Goal: Complete application form: Complete application form

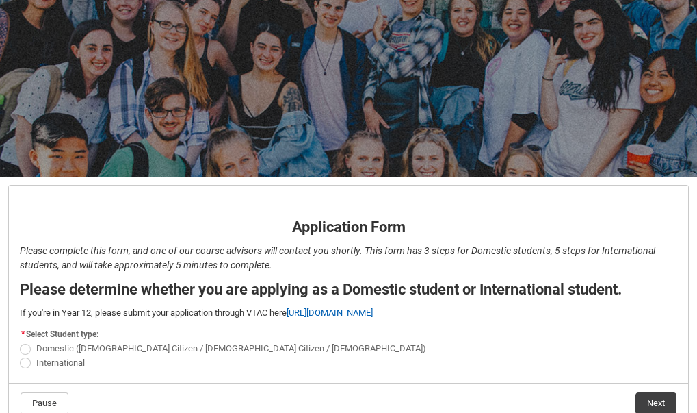
scroll to position [169, 0]
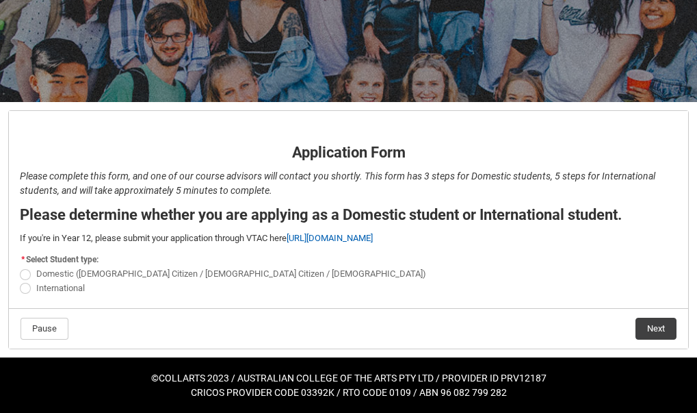
click at [24, 292] on span "REDU_Application_Form_for_Applicant flow" at bounding box center [25, 288] width 11 height 11
click at [20, 281] on input "International" at bounding box center [19, 280] width 1 height 1
radio input "true"
click at [645, 325] on button "Next" at bounding box center [656, 329] width 41 height 22
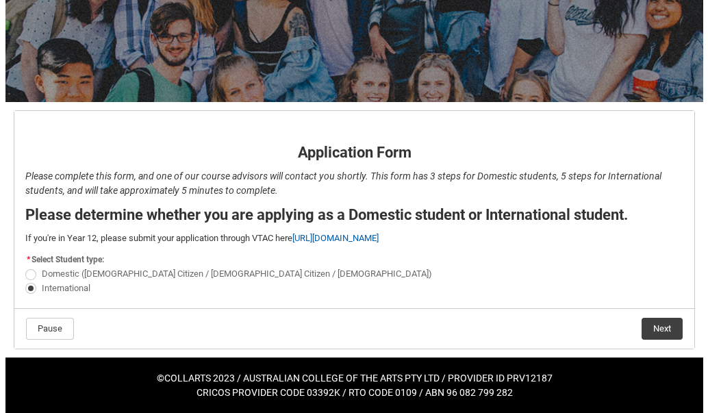
scroll to position [0, 0]
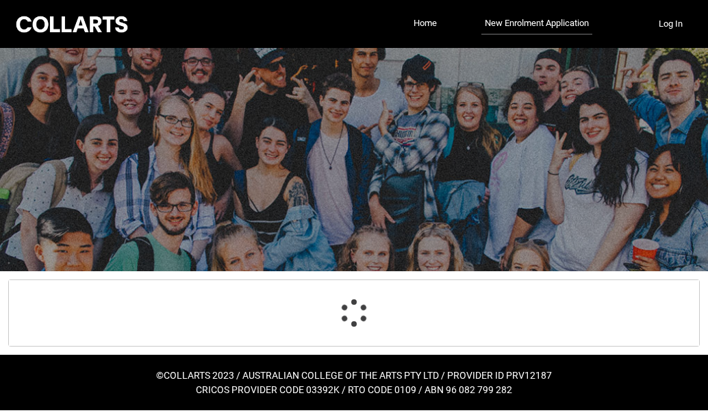
select select "choice_No"
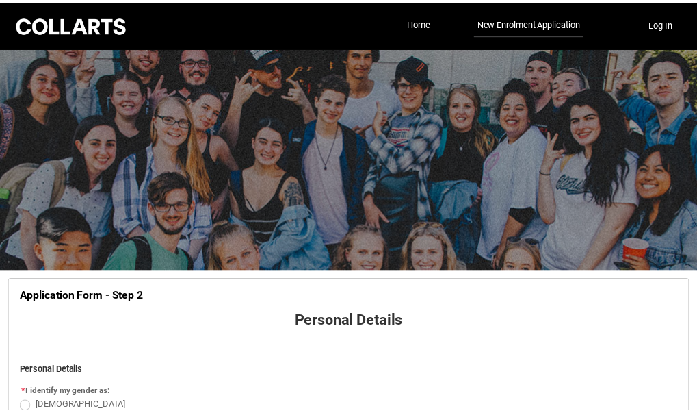
scroll to position [143, 0]
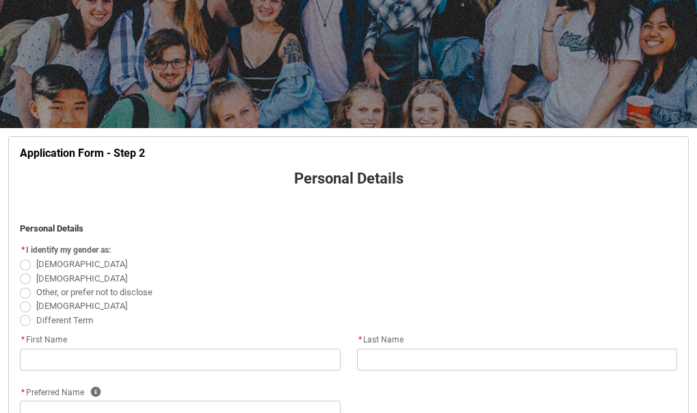
click at [27, 279] on span "REDU_Application_Form_for_Applicant flow" at bounding box center [25, 278] width 11 height 11
click at [20, 271] on input "[DEMOGRAPHIC_DATA]" at bounding box center [19, 270] width 1 height 1
radio input "true"
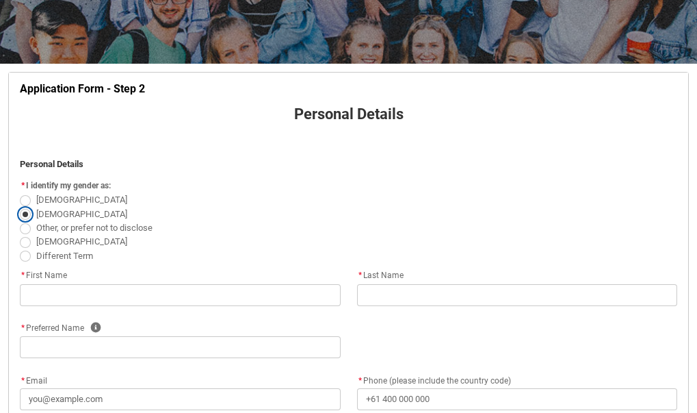
scroll to position [208, 0]
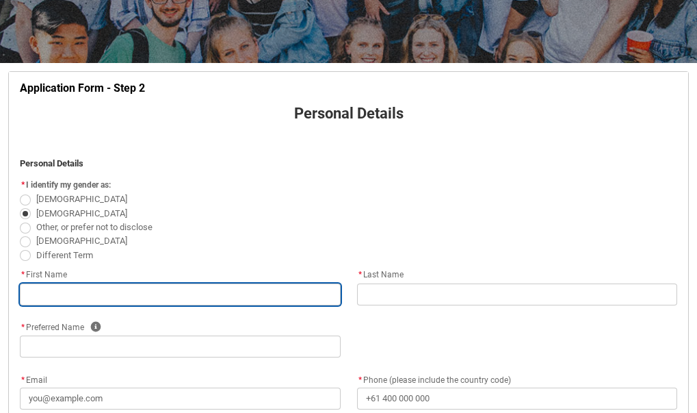
click at [51, 289] on input "REDU_Application_Form_for_Applicant flow" at bounding box center [180, 294] width 321 height 22
type lightning-primitive-input-simple "Moti"
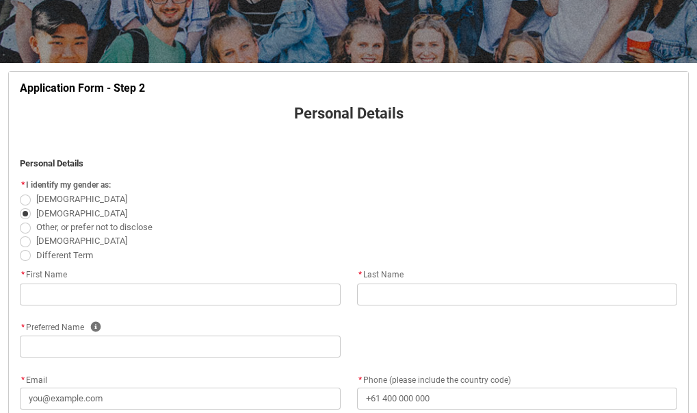
type lightning-primitive-input-simple "[PERSON_NAME]"
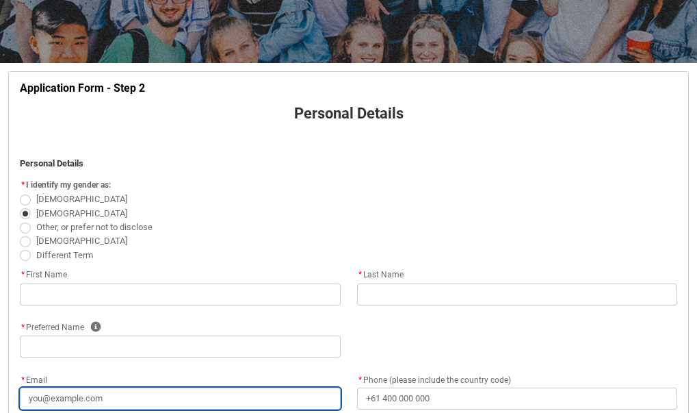
type lightning-primitive-input-simple "[EMAIL_ADDRESS][DOMAIN_NAME]"
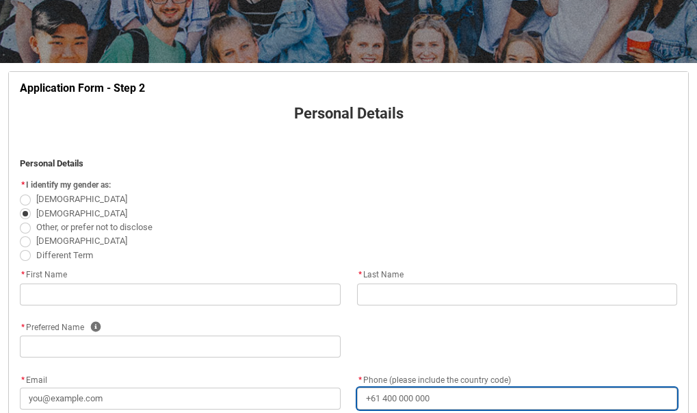
type lightning-primitive-input-simple "[PHONE_NUMBER]"
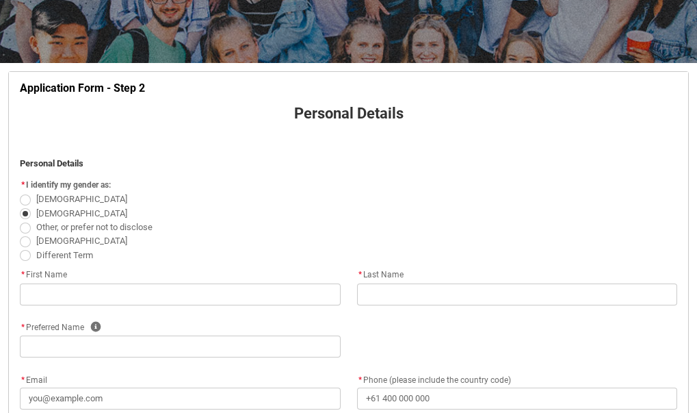
type lightning-select "Citizenship_Country.[DEMOGRAPHIC_DATA]"
type lightning-primitive-input-simple "434 Bole/Woreda 6"
type lightning-primitive-input-simple "[PERSON_NAME]"
type lightning-primitive-input-simple "1000"
type lightning-primitive-input-simple "[GEOGRAPHIC_DATA]"
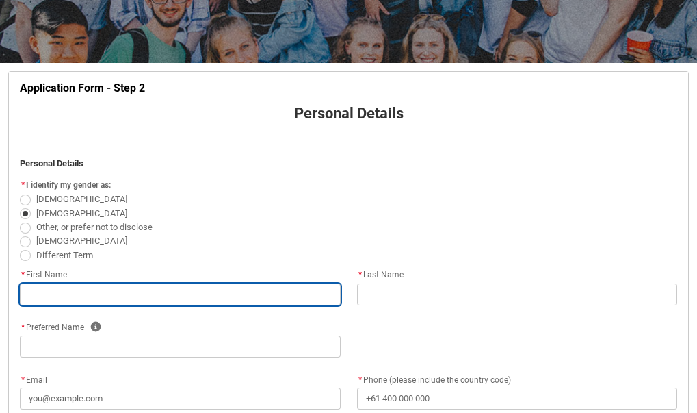
type input "Moti"
type input "[PERSON_NAME]"
type input "[EMAIL_ADDRESS][DOMAIN_NAME]"
type input "[PHONE_NUMBER]"
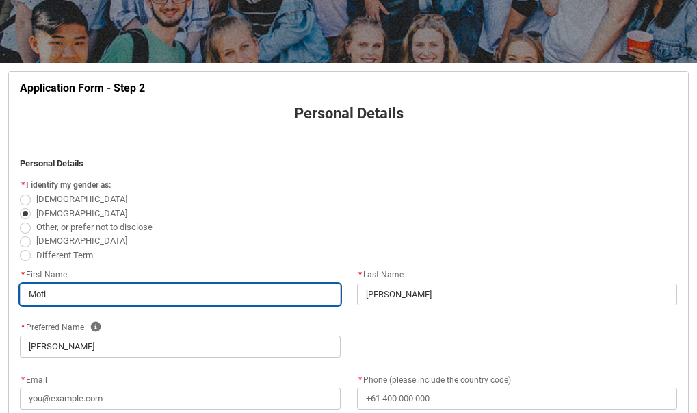
select select "Citizenship_Country.[DEMOGRAPHIC_DATA]"
type input "434 Bole/Woreda 6"
type input "[PERSON_NAME]"
type input "1000"
type input "[GEOGRAPHIC_DATA]"
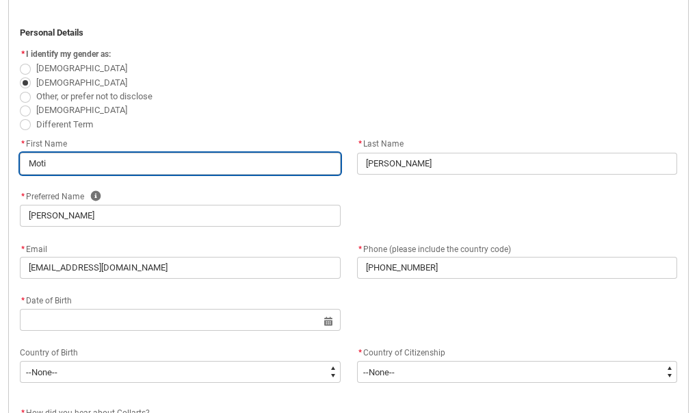
scroll to position [339, 0]
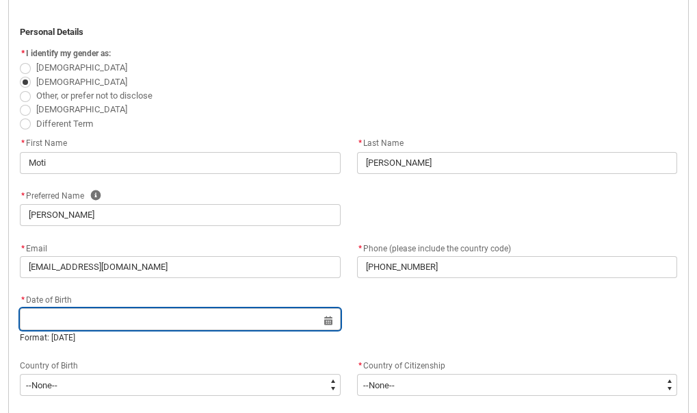
click at [120, 315] on input "REDU_Application_Form_for_Applicant flow" at bounding box center [180, 319] width 321 height 22
select select "2025"
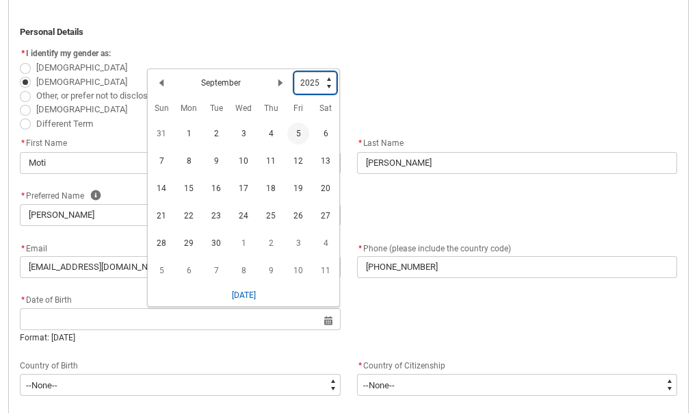
click at [320, 86] on select "1925 1926 1927 1928 1929 1930 1931 1932 1933 1934 1935 1936 1937 1938 1939 1940…" at bounding box center [315, 83] width 42 height 22
type lightning-select "2002"
click at [295, 72] on select "1925 1926 1927 1928 1929 1930 1931 1932 1933 1934 1935 1936 1937 1938 1939 1940…" at bounding box center [315, 83] width 42 height 22
select select "2002"
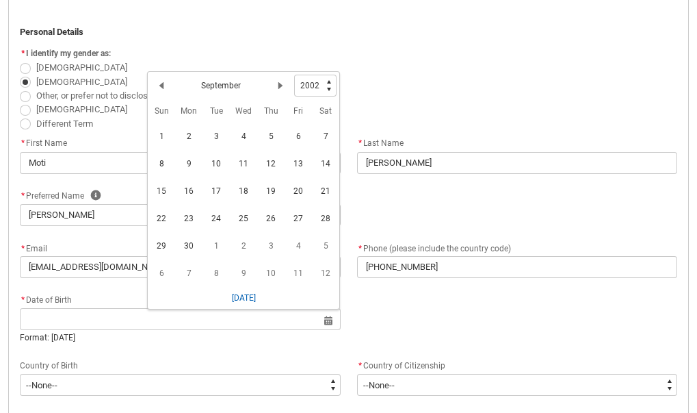
click at [229, 84] on h2 "September" at bounding box center [221, 85] width 40 height 12
click at [233, 86] on h2 "September" at bounding box center [221, 85] width 40 height 12
click at [162, 83] on lightning-primitive-icon "Date picker: September" at bounding box center [162, 86] width 10 height 10
click at [302, 253] on span "30" at bounding box center [298, 246] width 22 height 22
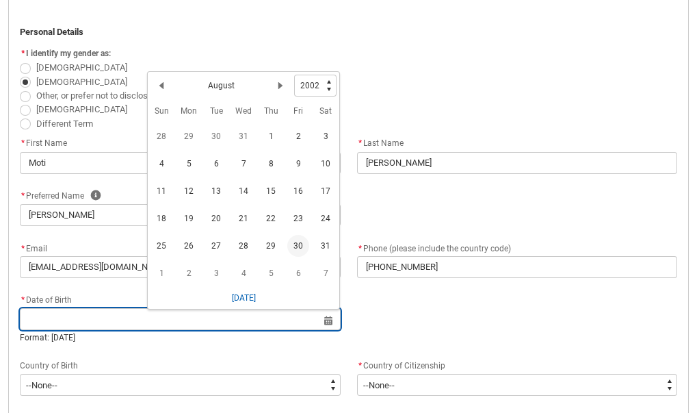
type lightning-datepicker "[DATE]"
type lightning-input "[DATE]"
type input "[DATE]"
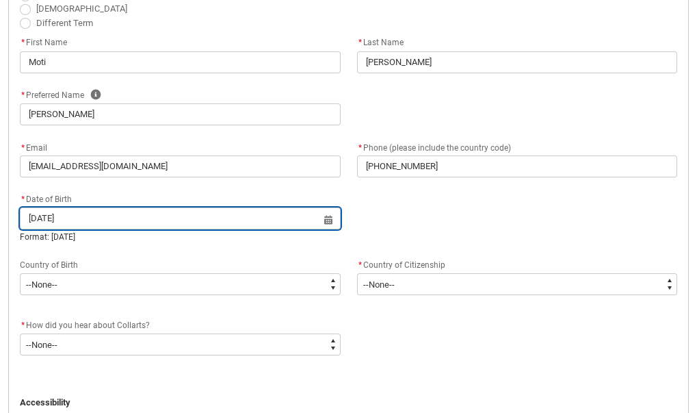
scroll to position [441, 0]
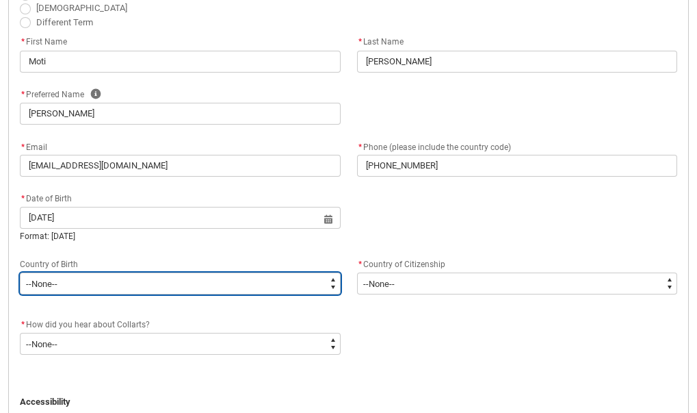
click at [88, 290] on select "--None-- [GEOGRAPHIC_DATA][PERSON_NAME] ([GEOGRAPHIC_DATA]) 7201 [GEOGRAPHIC_DA…" at bounding box center [180, 283] width 321 height 22
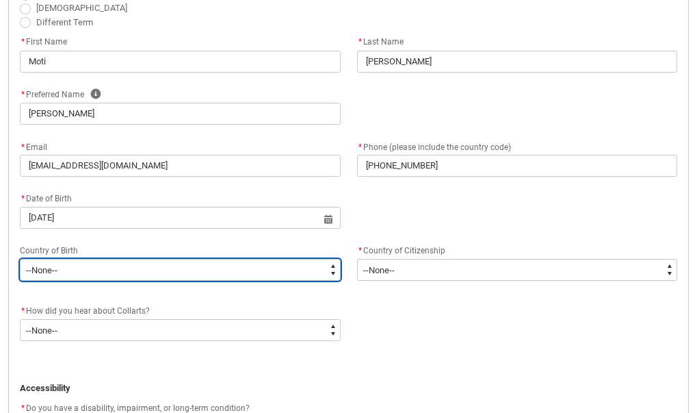
type lightning-select "Birth_Country.9207"
click at [20, 259] on select "--None-- [GEOGRAPHIC_DATA][PERSON_NAME] ([GEOGRAPHIC_DATA]) 7201 [GEOGRAPHIC_DA…" at bounding box center [180, 270] width 321 height 22
select select "Birth_Country.9207"
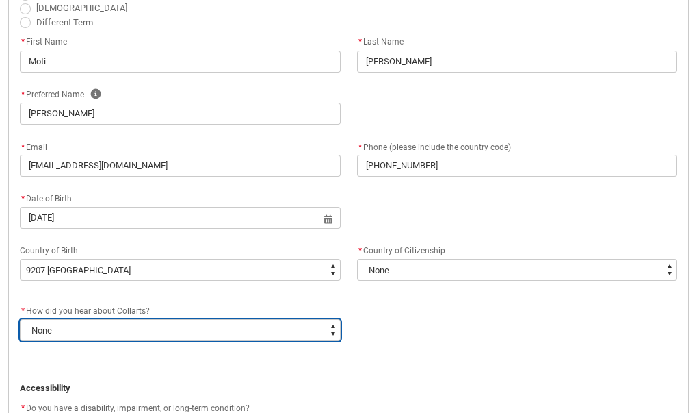
click at [300, 328] on select "--None-- Advertising - Facebook Advertising - Google Advertising - Instagram Ad…" at bounding box center [180, 330] width 321 height 22
type lightning-select "Heard_About_Collarts_Picklist.Advertising - YouTube"
click at [20, 319] on select "--None-- Advertising - Facebook Advertising - Google Advertising - Instagram Ad…" at bounding box center [180, 330] width 321 height 22
select select "Heard_About_Collarts_Picklist.Advertising - YouTube"
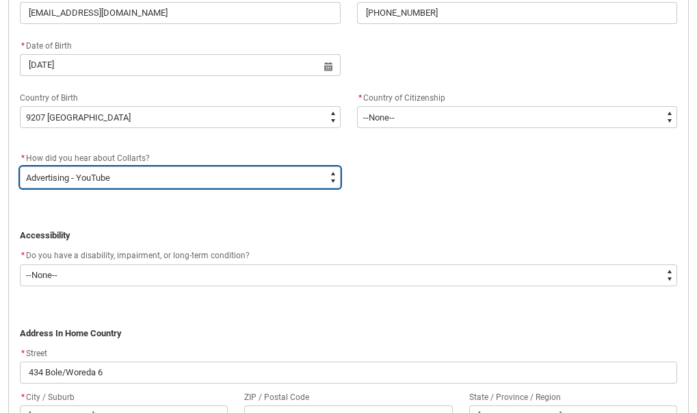
scroll to position [598, 0]
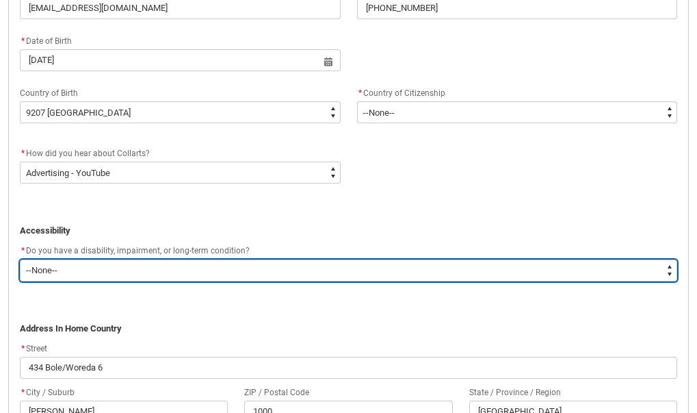
click at [121, 268] on select "--None-- Yes No" at bounding box center [349, 270] width 658 height 22
type lightning-select "No_TextChoice"
click at [20, 259] on select "--None-- Yes No" at bounding box center [349, 270] width 658 height 22
select select "No_TextChoice"
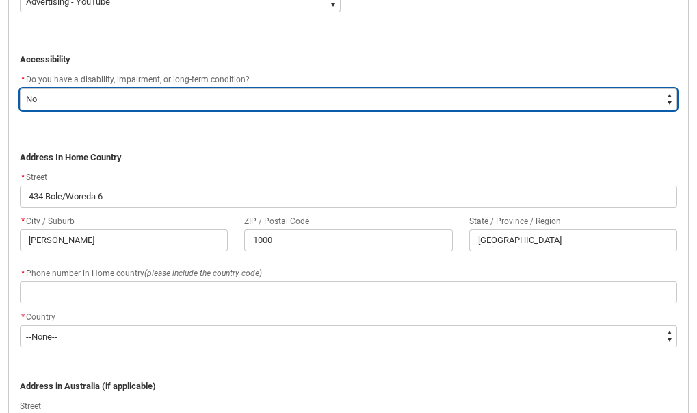
scroll to position [770, 0]
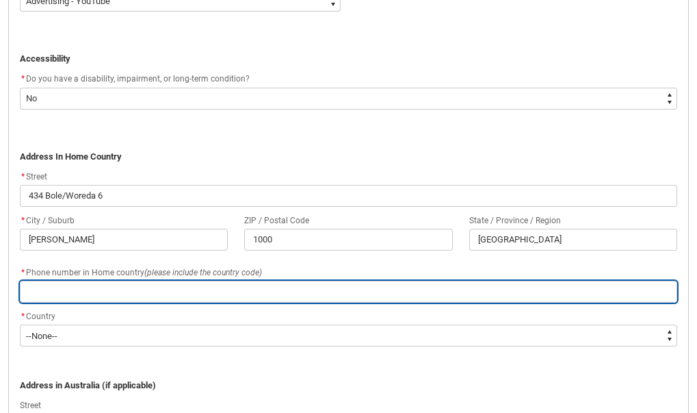
click at [140, 293] on input "REDU_Application_Form_for_Applicant flow" at bounding box center [349, 292] width 658 height 22
type lightning-primitive-input-simple "0929310274"
type input "0929310274"
click at [25, 289] on input "0929310274" at bounding box center [349, 292] width 658 height 22
type lightning-primitive-input-simple "=0929310274"
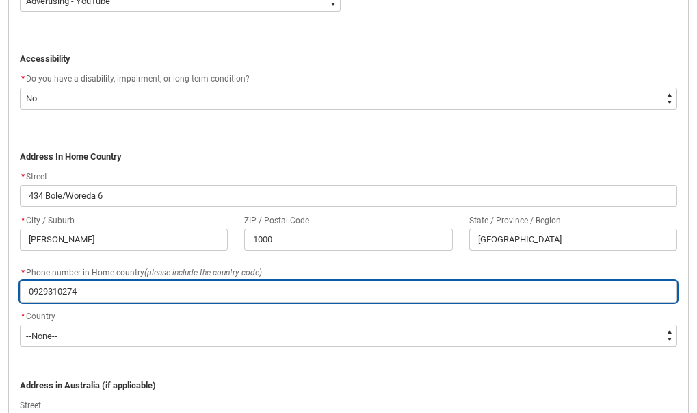
type input "=0929310274"
type lightning-primitive-input-simple "0929310274"
type input "0929310274"
type lightning-primitive-input-simple "[PHONE_NUMBER]"
type input "[PHONE_NUMBER]"
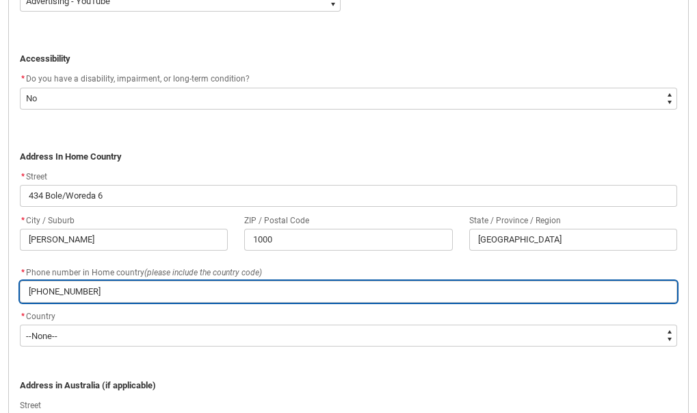
type lightning-primitive-input-simple "[PHONE_NUMBER]"
type input "[PHONE_NUMBER]"
type lightning-primitive-input-simple "[PHONE_NUMBER]"
type input "[PHONE_NUMBER]"
type lightning-primitive-input-simple "[PHONE_NUMBER]"
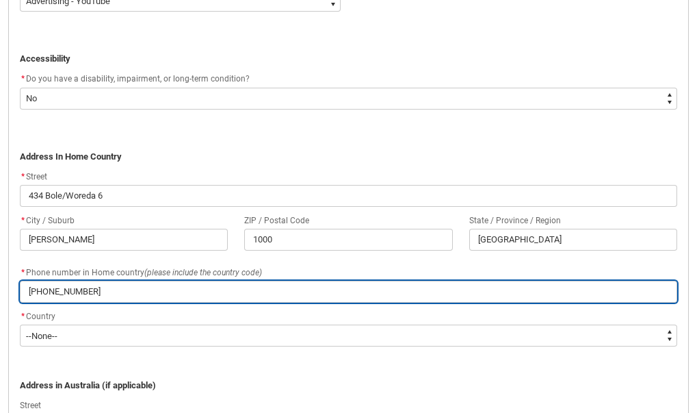
type input "[PHONE_NUMBER]"
click at [53, 294] on input "[PHONE_NUMBER]" at bounding box center [349, 292] width 658 height 22
type lightning-primitive-input-simple "[PHONE_NUMBER]"
type input "[PHONE_NUMBER]"
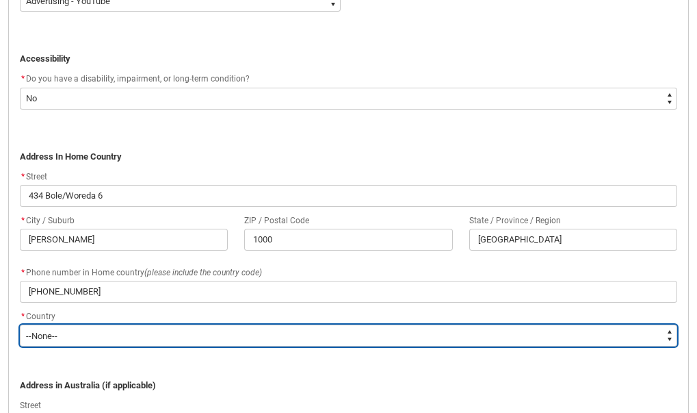
click at [68, 330] on select "--None-- [GEOGRAPHIC_DATA] ([GEOGRAPHIC_DATA]) [GEOGRAPHIC_DATA] [GEOGRAPHIC_DA…" at bounding box center [349, 335] width 658 height 22
type lightning-select "Country_Choice.9207"
click at [20, 324] on select "--None-- [GEOGRAPHIC_DATA] ([GEOGRAPHIC_DATA]) [GEOGRAPHIC_DATA] [GEOGRAPHIC_DA…" at bounding box center [349, 335] width 658 height 22
select select "Country_Choice.9207"
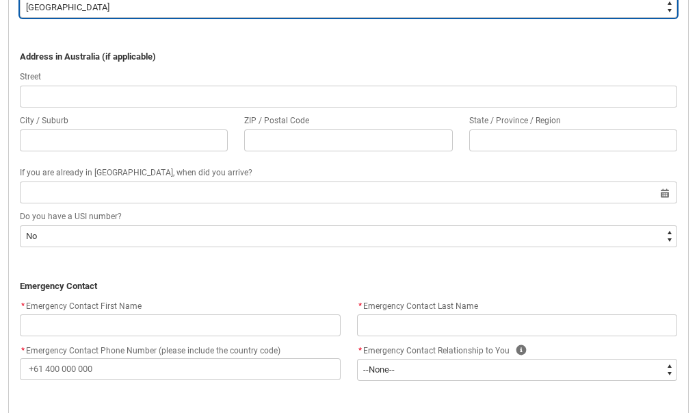
scroll to position [1127, 0]
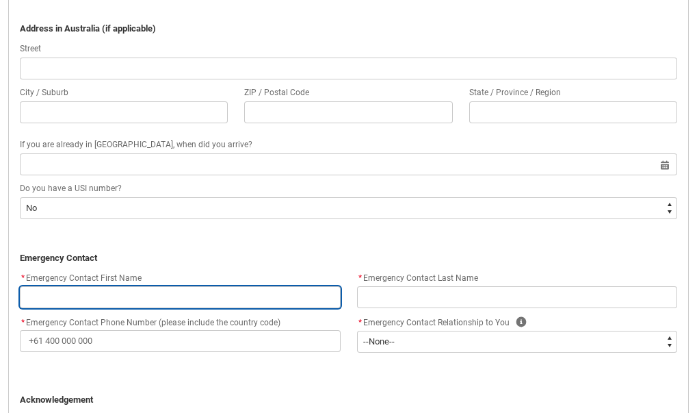
click at [61, 298] on input "REDU_Application_Form_for_Applicant flow" at bounding box center [180, 297] width 321 height 22
type lightning-primitive-input-simple "0"
type input "0"
type lightning-primitive-input-simple "09"
type input "09"
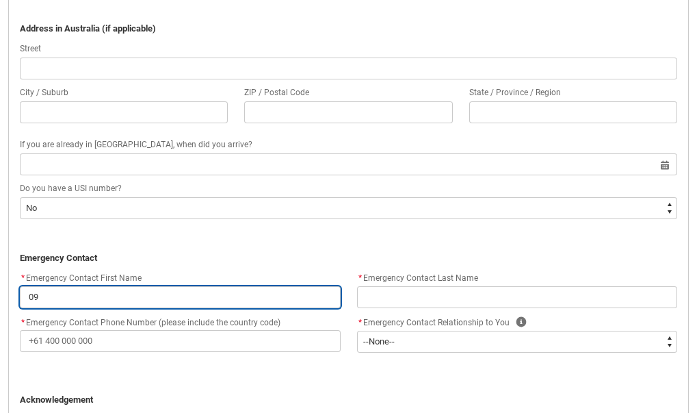
type lightning-primitive-input-simple "0"
type input "0"
type lightning-primitive-input-simple "A"
type input "A"
type lightning-primitive-input-simple "Ad"
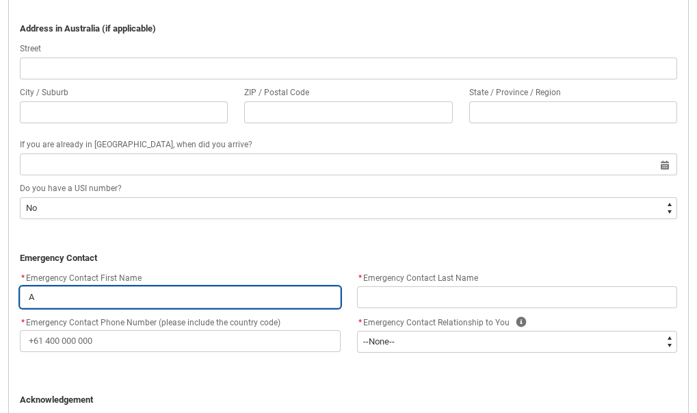
type input "Ad"
type lightning-primitive-input-simple "Add"
type input "Add"
type lightning-primitive-input-simple "Addi"
type input "Addi"
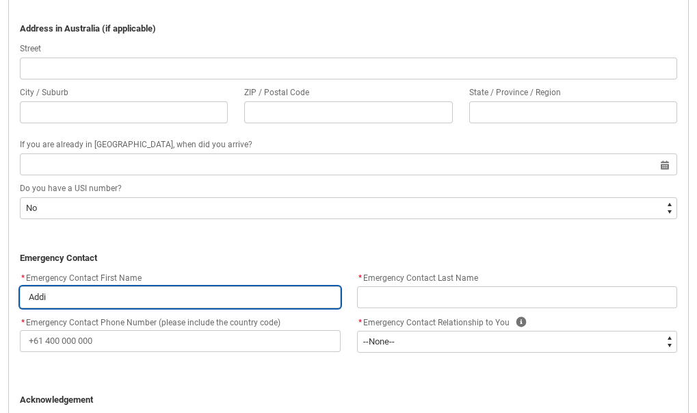
type lightning-primitive-input-simple "Addis"
type input "Addis"
type lightning-primitive-input-simple "Addis"
type input "Addis"
type lightning-primitive-input-simple "[GEOGRAPHIC_DATA]"
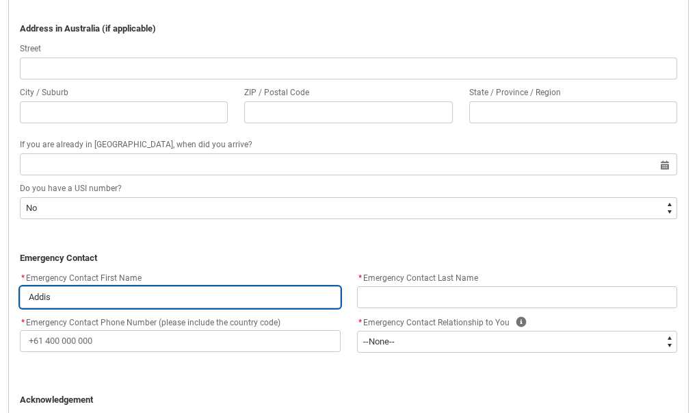
type input "[GEOGRAPHIC_DATA]"
type lightning-primitive-input-simple "[PERSON_NAME]"
type input "[PERSON_NAME]"
type lightning-primitive-input-simple "[GEOGRAPHIC_DATA]"
type input "[GEOGRAPHIC_DATA]"
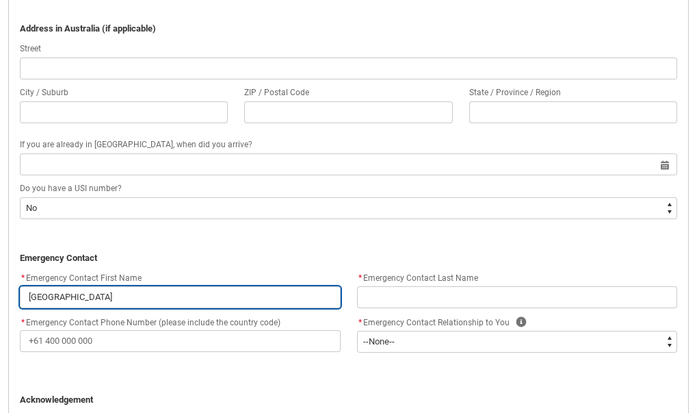
type lightning-primitive-input-simple "[GEOGRAPHIC_DATA]"
type input "[GEOGRAPHIC_DATA]"
type lightning-primitive-input-simple "[PERSON_NAME]"
type input "[PERSON_NAME]"
type lightning-primitive-input-simple "[PERSON_NAME]"
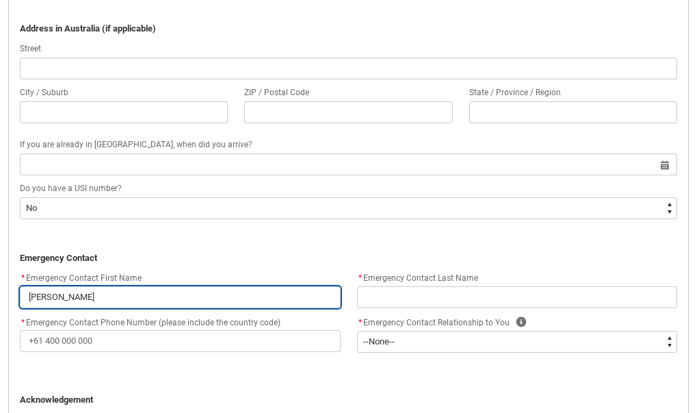
type input "[PERSON_NAME]"
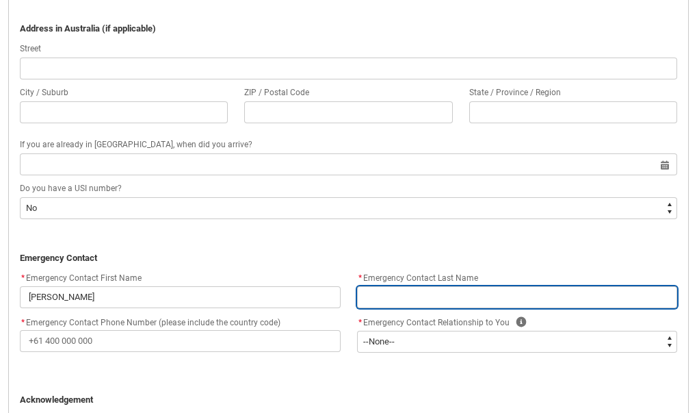
click at [396, 305] on input "REDU_Application_Form_for_Applicant flow" at bounding box center [517, 297] width 321 height 22
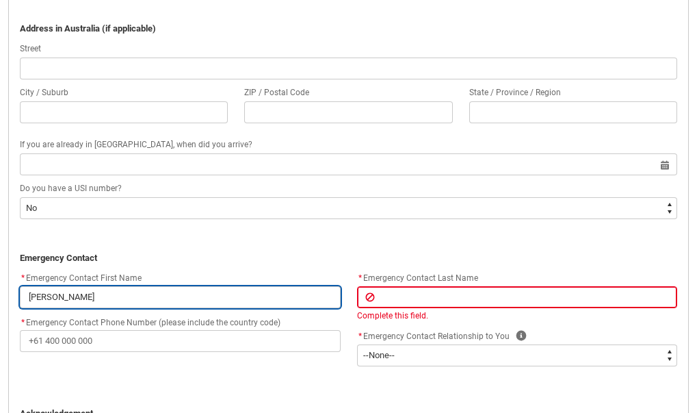
click at [94, 294] on input "[PERSON_NAME]" at bounding box center [180, 297] width 321 height 22
type lightning-primitive-input-simple "[PERSON_NAME]"
type input "[PERSON_NAME]"
type lightning-primitive-input-simple "[GEOGRAPHIC_DATA]"
type input "[GEOGRAPHIC_DATA]"
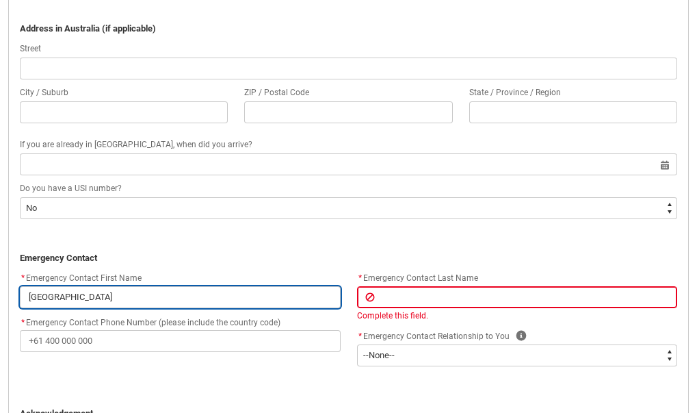
type lightning-primitive-input-simple "[GEOGRAPHIC_DATA]"
type input "[GEOGRAPHIC_DATA]"
type lightning-primitive-input-simple "[PERSON_NAME]"
type input "[PERSON_NAME]"
type lightning-primitive-input-simple "[GEOGRAPHIC_DATA]"
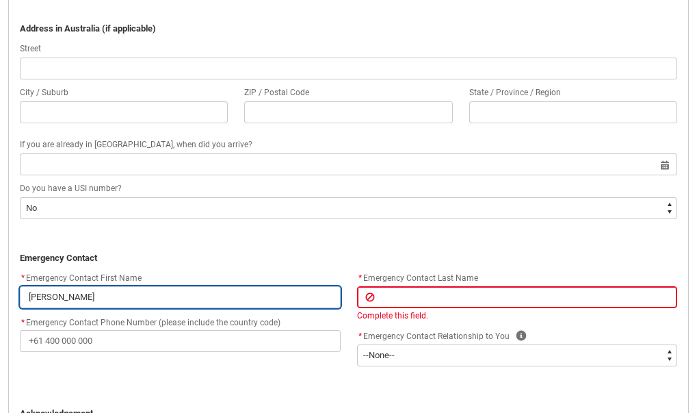
type input "[GEOGRAPHIC_DATA]"
type lightning-primitive-input-simple "Addis"
type input "Addis"
type lightning-primitive-input-simple "Addis"
type input "Addis"
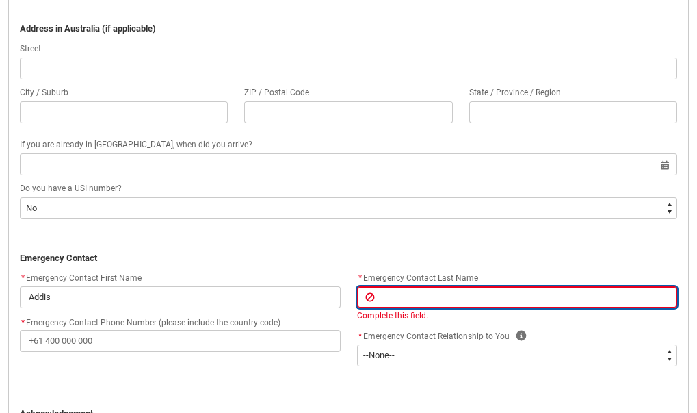
click at [385, 296] on input "REDU_Application_Form_for_Applicant flow" at bounding box center [517, 297] width 321 height 22
type lightning-primitive-input-simple "b"
type input "b"
type lightning-primitive-input-simple "B"
type input "B"
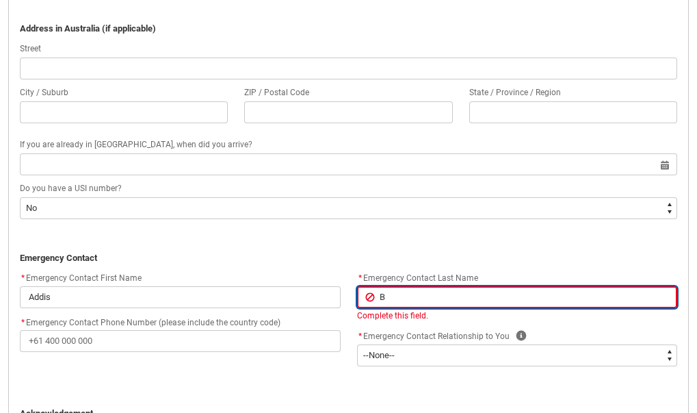
type lightning-primitive-input-simple "Bo"
type input "Bo"
type lightning-primitive-input-simple "Bog"
type input "Bog"
type lightning-primitive-input-simple "[DEMOGRAPHIC_DATA]"
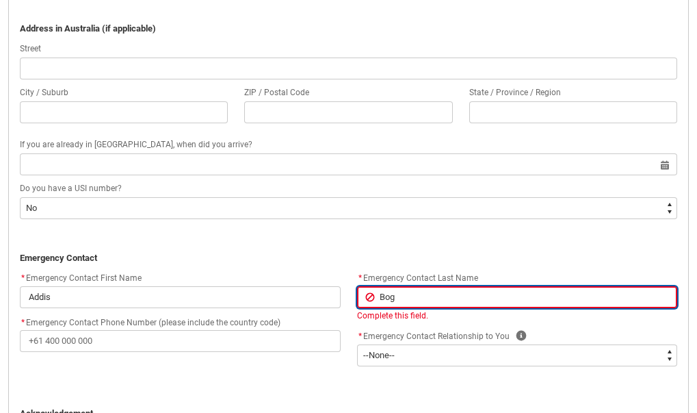
type input "[DEMOGRAPHIC_DATA]"
type lightning-primitive-input-simple "Bogal"
type input "Bogal"
type lightning-primitive-input-simple "[PERSON_NAME]"
type input "[PERSON_NAME]"
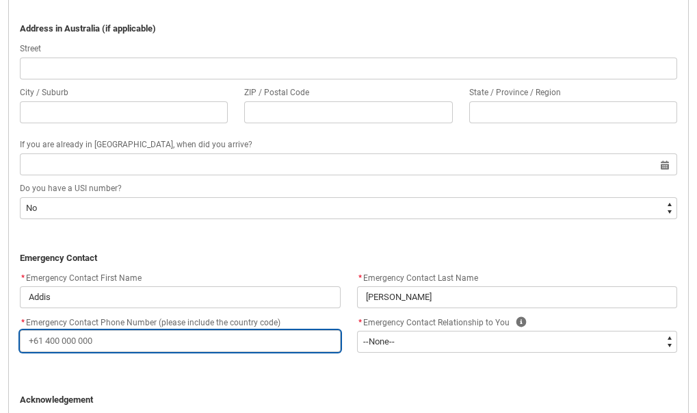
click at [130, 348] on input "* Emergency Contact Phone Number (please include the country code)" at bounding box center [180, 341] width 321 height 22
type lightning-primitive-input-simple "+"
type input "+"
type lightning-primitive-input-simple "+2"
type input "+2"
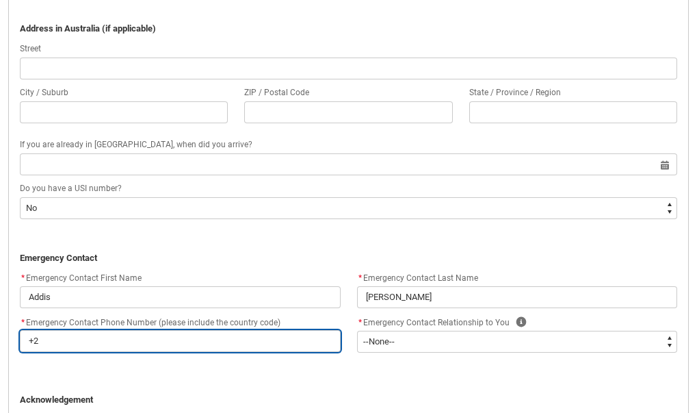
type lightning-primitive-input-simple "+25"
type input "+25"
type lightning-primitive-input-simple "+251"
type input "+251"
type lightning-primitive-input-simple "+2519"
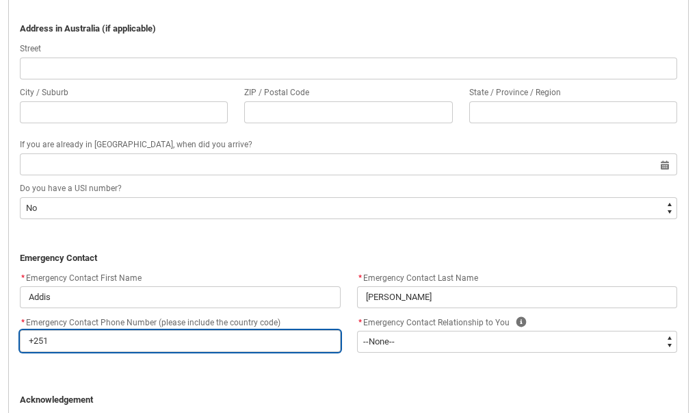
type input "+2519"
type lightning-primitive-input-simple "+25198"
type input "+25198"
type lightning-primitive-input-simple "+251983"
type input "+251983"
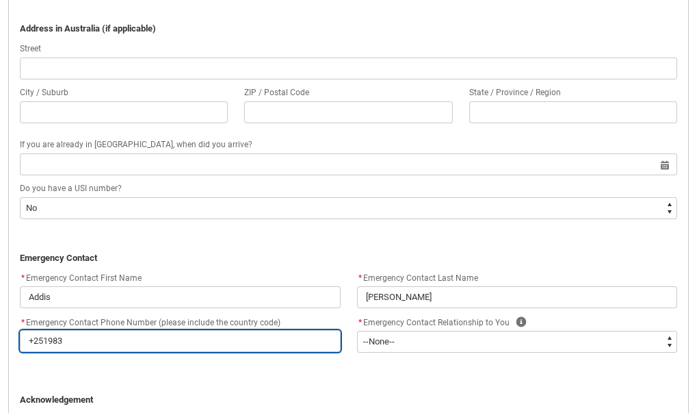
type lightning-primitive-input-simple "+2519833"
type input "+2519833"
type lightning-primitive-input-simple "+25198337"
type input "+25198337"
type lightning-primitive-input-simple "[PHONE_NUMBER]"
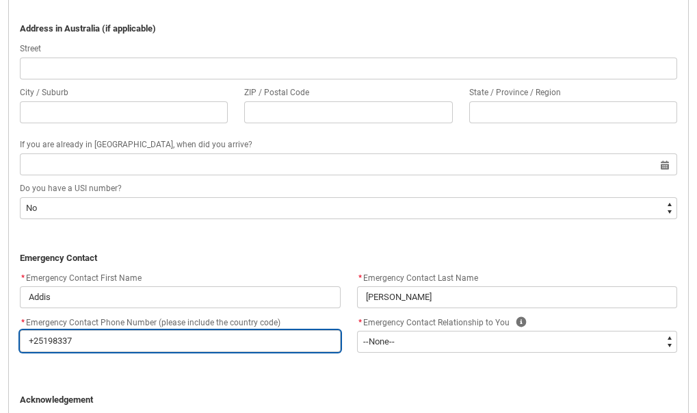
type input "[PHONE_NUMBER]"
type lightning-primitive-input-simple "[PHONE_NUMBER]"
type input "[PHONE_NUMBER]"
type lightning-primitive-input-simple "[PHONE_NUMBER]"
type input "[PHONE_NUMBER]"
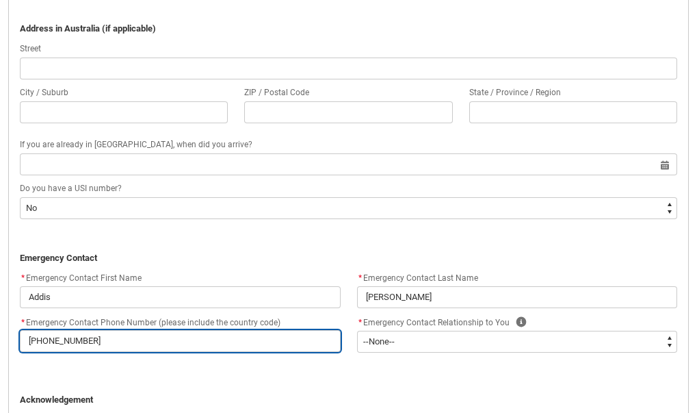
type lightning-primitive-input-simple "[PHONE_NUMBER]"
type input "[PHONE_NUMBER]"
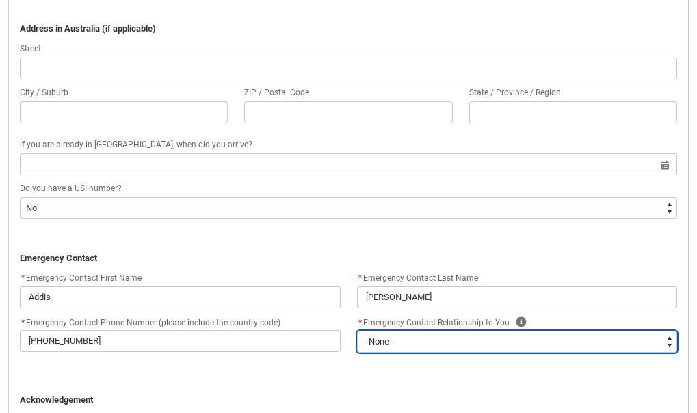
click at [404, 342] on select "--None-- Mother Father Sibling Child Partner Relation Friend" at bounding box center [517, 342] width 321 height 22
type lightning-select "Emergency_Contact_Relationship.Sibling"
click at [357, 331] on select "--None-- Mother Father Sibling Child Partner Relation Friend" at bounding box center [517, 342] width 321 height 22
select select "Emergency_Contact_Relationship.Sibling"
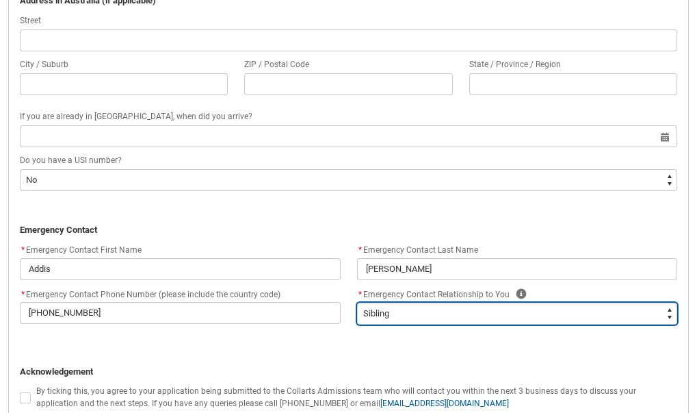
scroll to position [1155, 0]
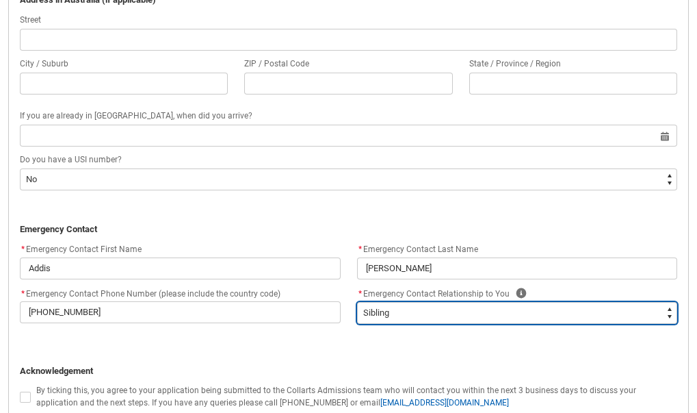
click at [417, 310] on select "--None-- Mother Father Sibling Child Partner Relation Friend" at bounding box center [517, 313] width 321 height 22
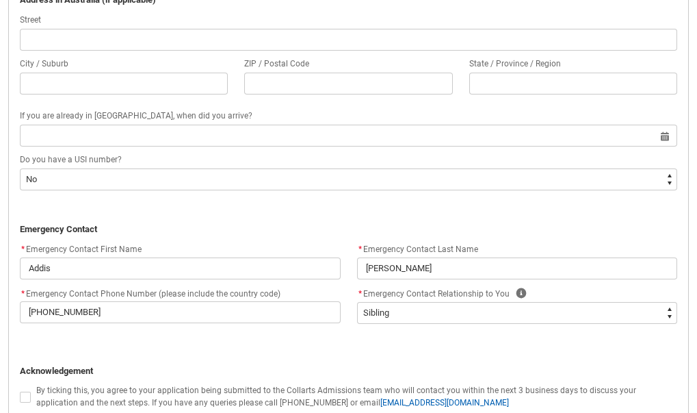
click at [329, 339] on p "REDU_Application_Form_for_Applicant flow" at bounding box center [349, 344] width 658 height 14
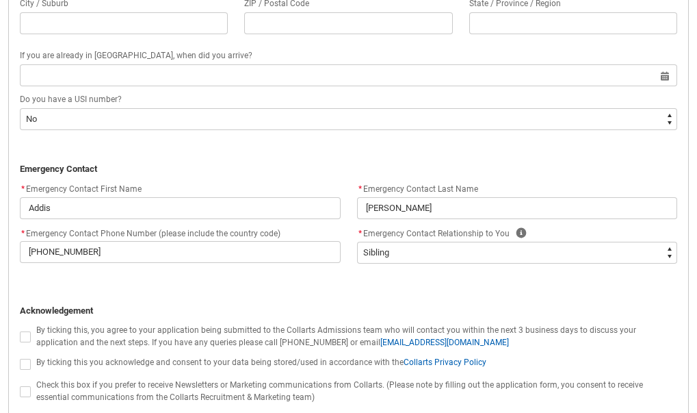
scroll to position [1216, 0]
click at [24, 335] on span "REDU_Application_Form_for_Applicant flow" at bounding box center [25, 336] width 11 height 11
click at [20, 329] on input "REDU_Application_Form_for_Applicant flow" at bounding box center [19, 328] width 1 height 1
type lightning-input "true"
checkbox input "true"
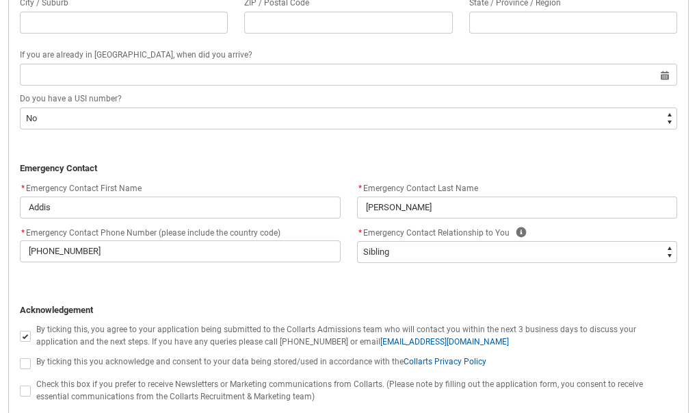
click at [25, 363] on span "REDU_Application_Form_for_Applicant flow" at bounding box center [25, 363] width 11 height 11
click at [20, 356] on input "REDU_Application_Form_for_Applicant flow" at bounding box center [19, 355] width 1 height 1
type lightning-input "true"
checkbox input "true"
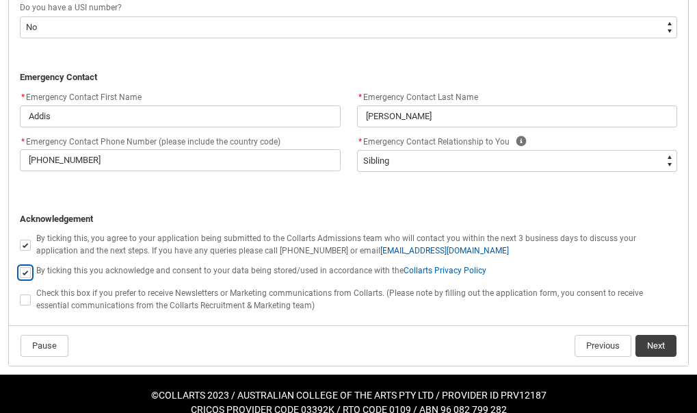
scroll to position [1311, 0]
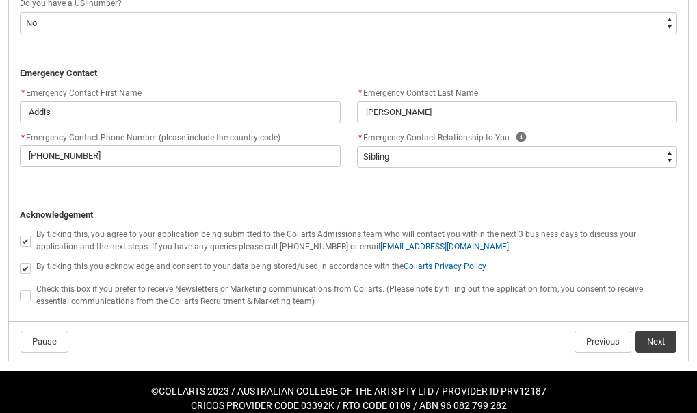
click at [23, 291] on span "REDU_Application_Form_for_Applicant flow" at bounding box center [25, 295] width 11 height 11
click at [20, 288] on input "REDU_Application_Form_for_Applicant flow" at bounding box center [19, 287] width 1 height 1
type lightning-input "true"
checkbox input "true"
click at [654, 344] on button "Next" at bounding box center [656, 342] width 41 height 22
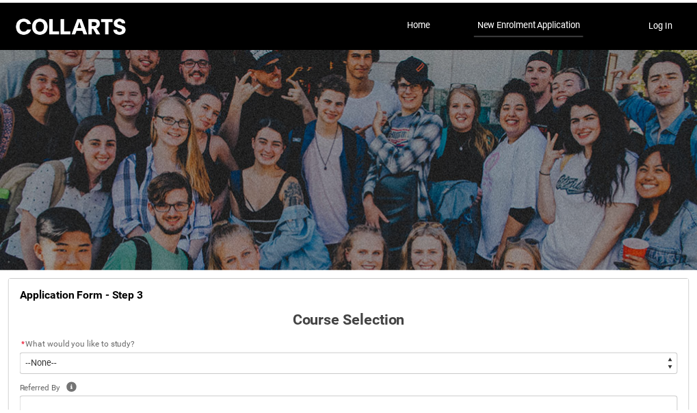
scroll to position [143, 0]
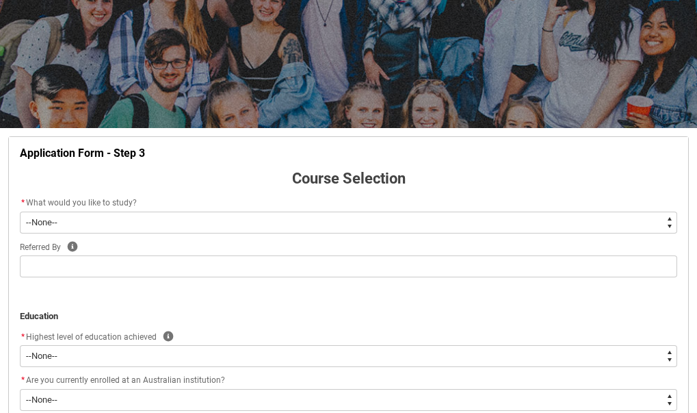
click at [215, 221] on select "--None-- Diploma Bachelor Post Graduate" at bounding box center [349, 222] width 658 height 22
type lightning-select "WhichDegree_PostGrad"
click at [20, 211] on select "--None-- Diploma Bachelor Post Graduate" at bounding box center [349, 222] width 658 height 22
select select "WhichDegree_PostGrad"
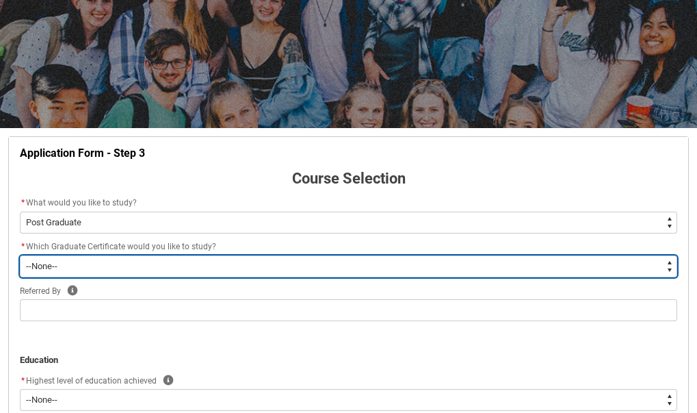
click at [106, 268] on select "--None-- Graduate Certificate of Higher Education (Creative Arts)" at bounding box center [349, 266] width 658 height 22
click at [20, 255] on select "--None-- Graduate Certificate of Higher Education (Creative Arts)" at bounding box center [349, 266] width 658 height 22
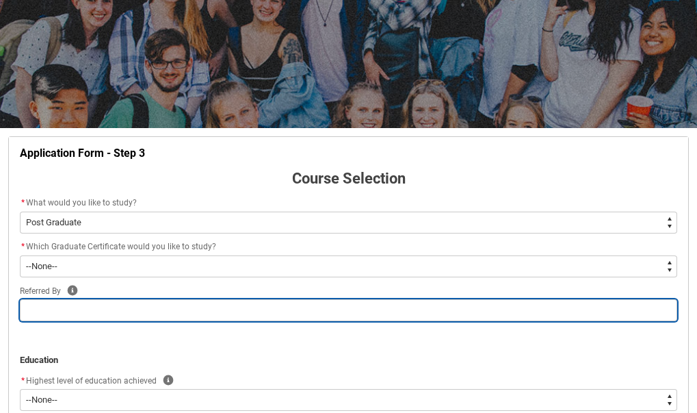
click at [77, 307] on input "REDU_Application_Form_for_Applicant flow" at bounding box center [349, 310] width 658 height 22
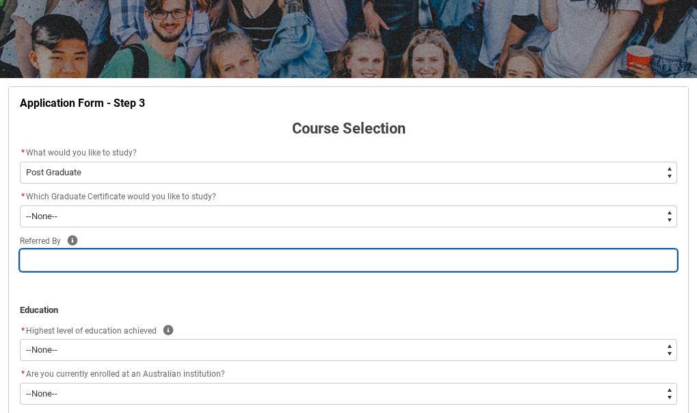
scroll to position [194, 0]
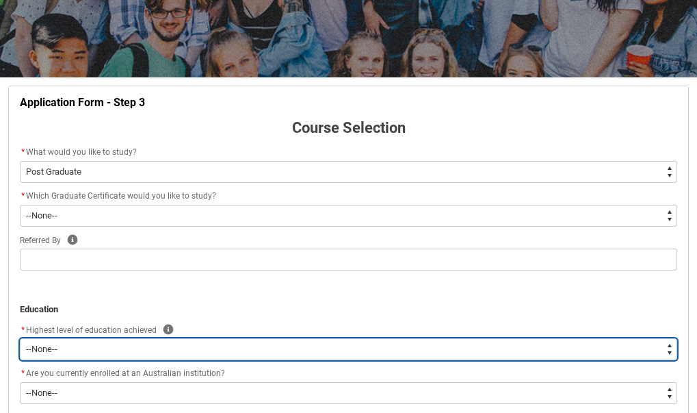
click at [99, 350] on select "--None-- Completed High School Completed a VET Course Completed Foundation Stud…" at bounding box center [349, 349] width 658 height 22
type lightning-select "HSLC_International_e"
click at [20, 338] on select "--None-- Completed High School Completed a VET Course Completed Foundation Stud…" at bounding box center [349, 349] width 658 height 22
select select "HSLC_International_e"
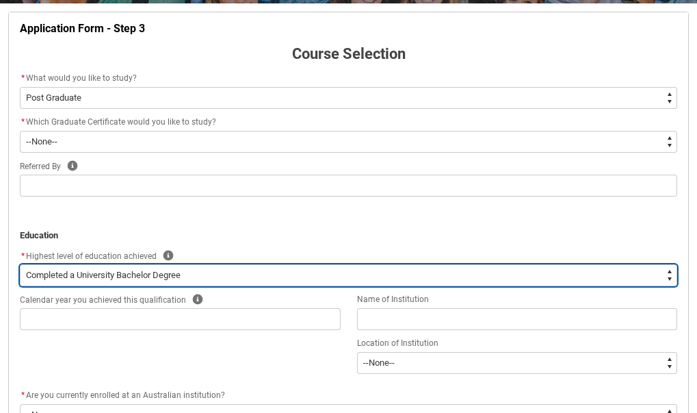
scroll to position [272, 0]
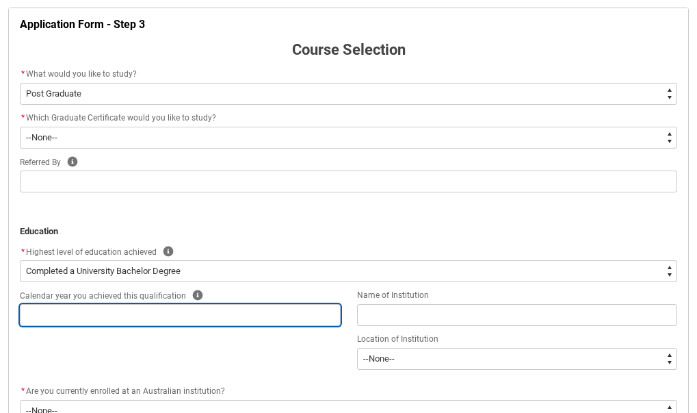
click at [96, 320] on input "REDU_Application_Form_for_Applicant flow" at bounding box center [180, 315] width 321 height 22
type lightning-primitive-input-simple "2"
type input "2"
type lightning-primitive-input-simple "20"
type input "20"
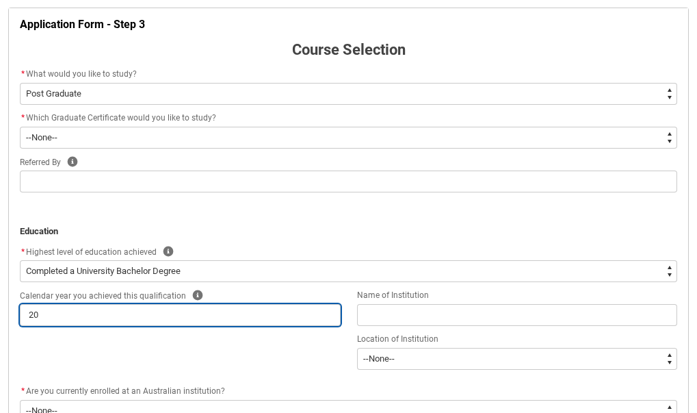
type lightning-primitive-input-simple "200"
type input "200"
type lightning-primitive-input-simple "20"
type input "20"
type lightning-primitive-input-simple "202"
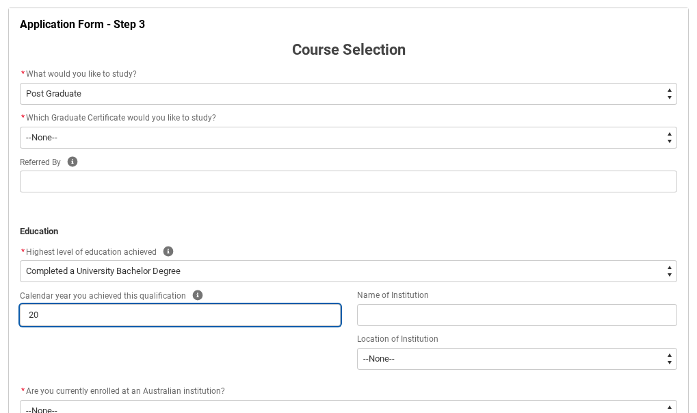
type input "202"
type lightning-primitive-input-simple "2025"
type input "2025"
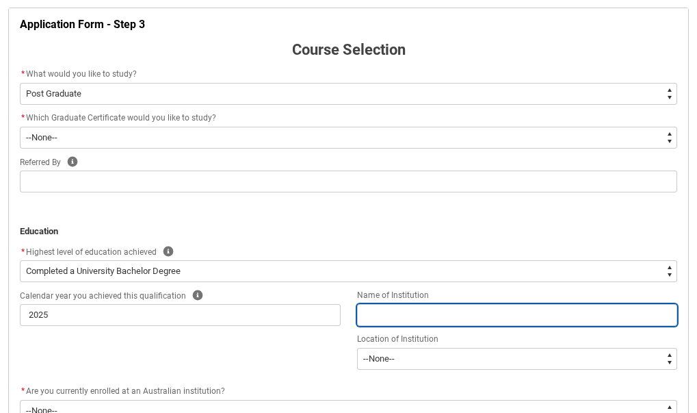
click at [399, 316] on input "REDU_Application_Form_for_Applicant flow" at bounding box center [517, 315] width 321 height 22
type lightning-primitive-input-simple "H"
type input "H"
type lightning-primitive-input-simple "Ha"
type input "Ha"
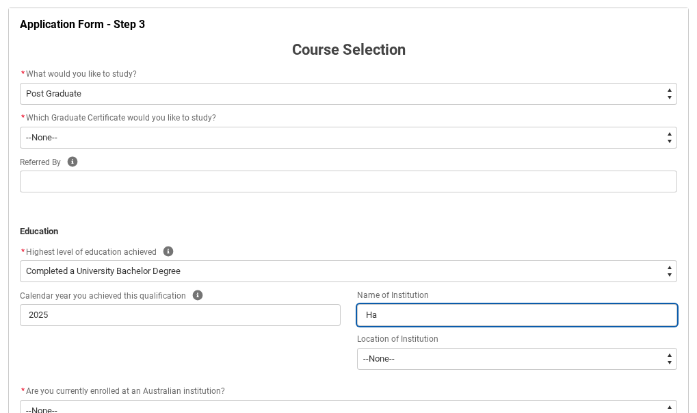
type lightning-primitive-input-simple "Haw"
type input "Haw"
type lightning-primitive-input-simple "Hawa"
type input "Hawa"
type lightning-primitive-input-simple "Hawas"
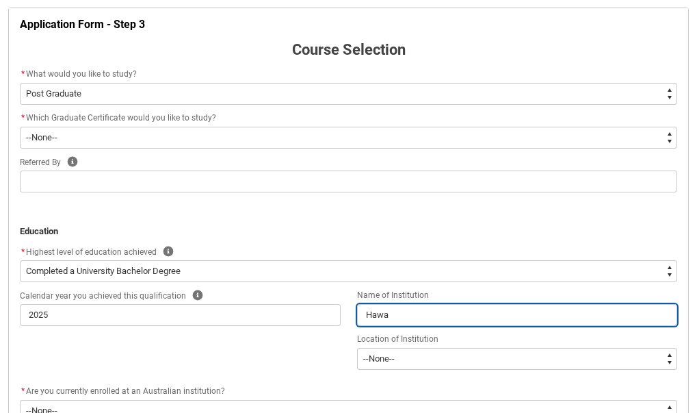
type input "Hawas"
type lightning-primitive-input-simple "Hawass"
type input "Hawass"
type lightning-primitive-input-simple "Hawassa"
type input "Hawassa"
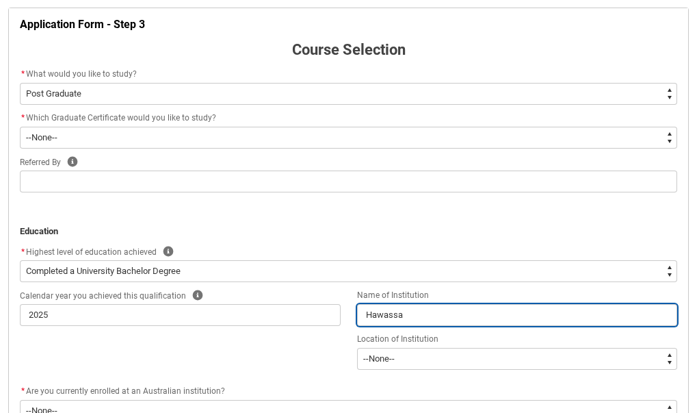
type lightning-primitive-input-simple "Hawassa"
type input "Hawassa"
type lightning-primitive-input-simple "Hawassa U"
type input "Hawassa U"
type lightning-primitive-input-simple "Hawassa U"
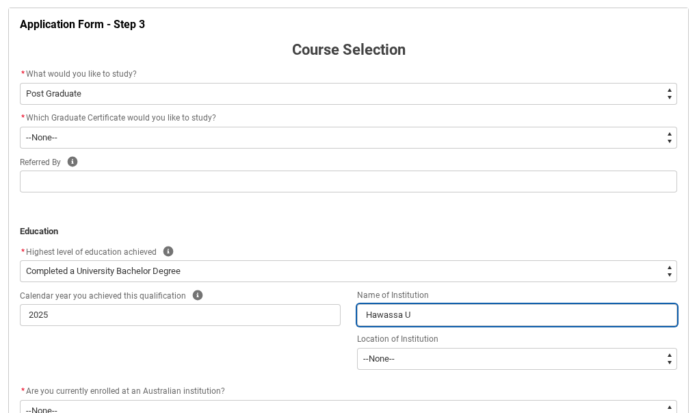
type input "Hawassa U"
type lightning-primitive-input-simple "Hawassa U n"
type input "Hawassa U n"
type lightning-primitive-input-simple "Hawassa U"
type input "Hawassa U"
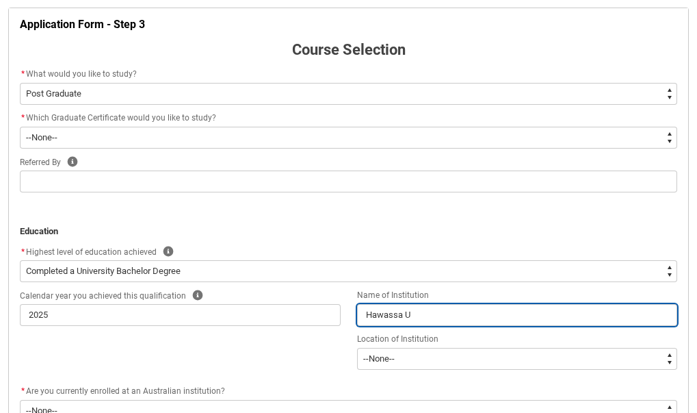
type lightning-primitive-input-simple "Hawassa U"
type input "Hawassa U"
type lightning-primitive-input-simple "Hawassa Un"
type input "Hawassa Un"
type lightning-primitive-input-simple "Hawassa Uni"
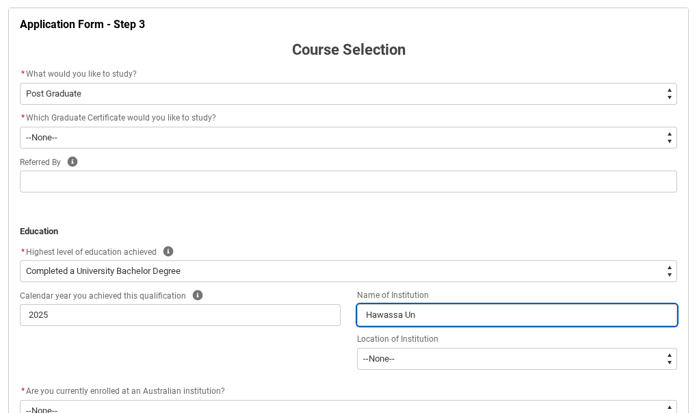
type input "Hawassa Uni"
type lightning-primitive-input-simple "Hawassa Univ"
type input "Hawassa Univ"
type lightning-primitive-input-simple "Hawassa Unive"
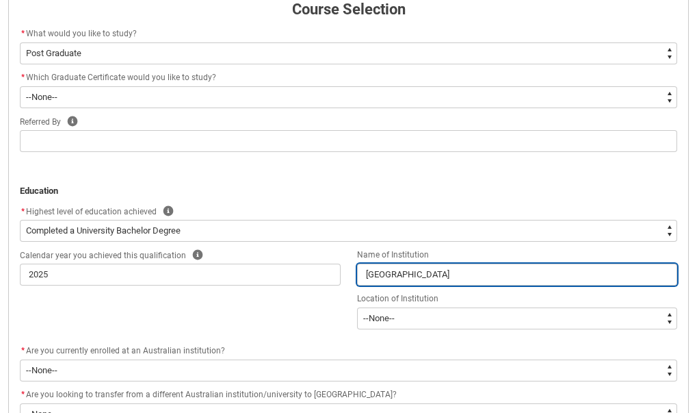
scroll to position [313, 0]
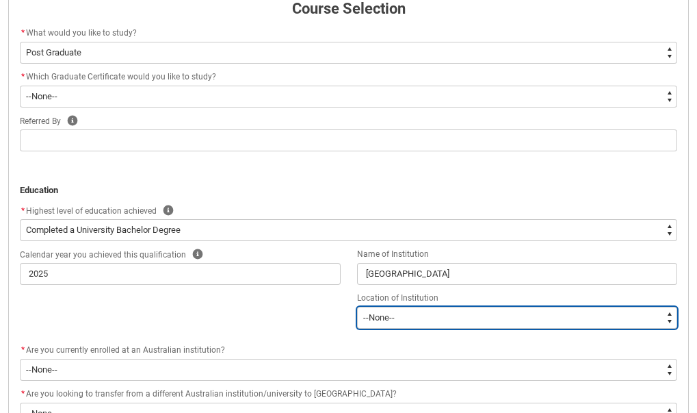
click at [399, 316] on select "--[GEOGRAPHIC_DATA]-- [GEOGRAPHIC_DATA] [GEOGRAPHIC_DATA] [GEOGRAPHIC_DATA] [GE…" at bounding box center [517, 318] width 321 height 22
click at [357, 307] on select "--[GEOGRAPHIC_DATA]-- [GEOGRAPHIC_DATA] [GEOGRAPHIC_DATA] [GEOGRAPHIC_DATA] [GE…" at bounding box center [517, 318] width 321 height 22
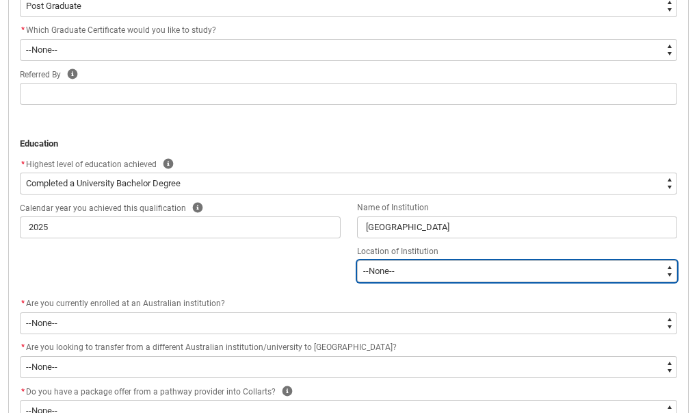
scroll to position [360, 0]
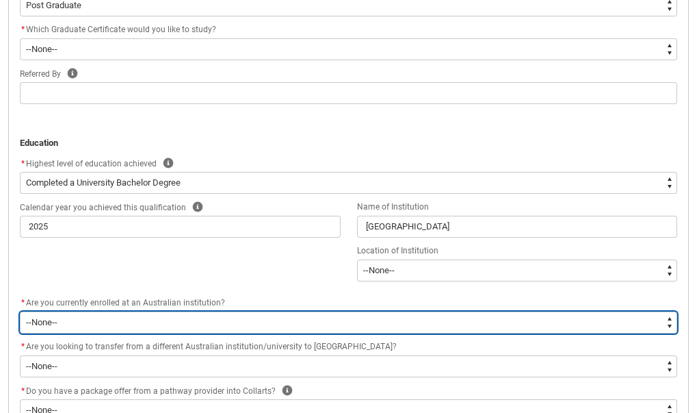
click at [133, 323] on select "--None-- Yes No" at bounding box center [349, 322] width 658 height 22
click at [20, 311] on select "--None-- Yes No" at bounding box center [349, 322] width 658 height 22
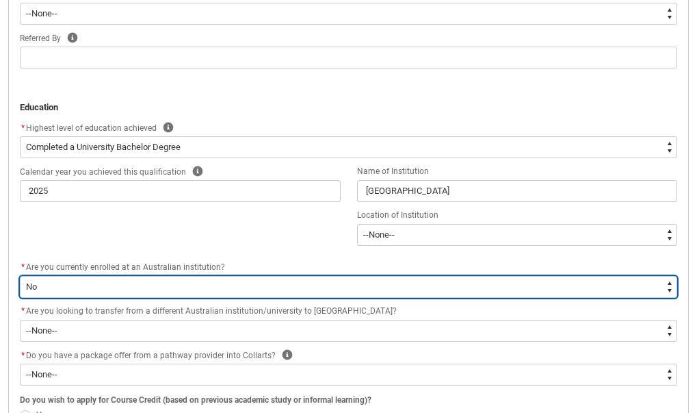
scroll to position [398, 0]
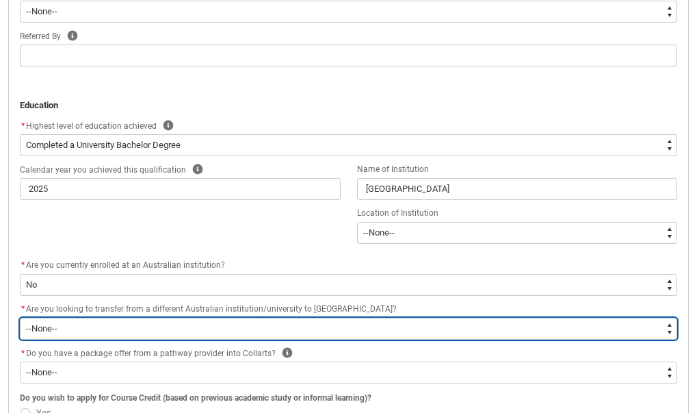
click at [94, 330] on select "--None-- Yes No" at bounding box center [349, 329] width 658 height 22
click at [20, 318] on select "--None-- Yes No" at bounding box center [349, 329] width 658 height 22
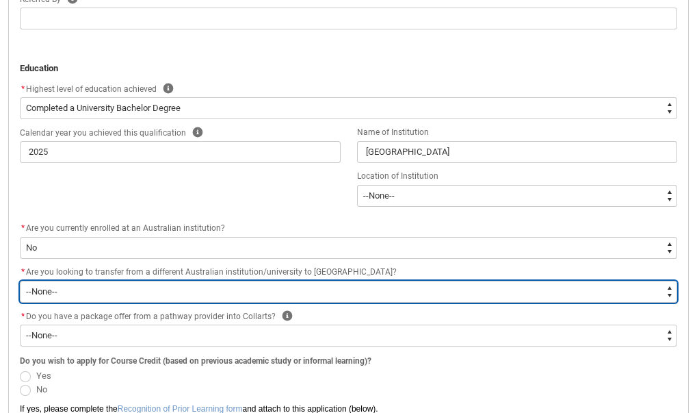
scroll to position [435, 0]
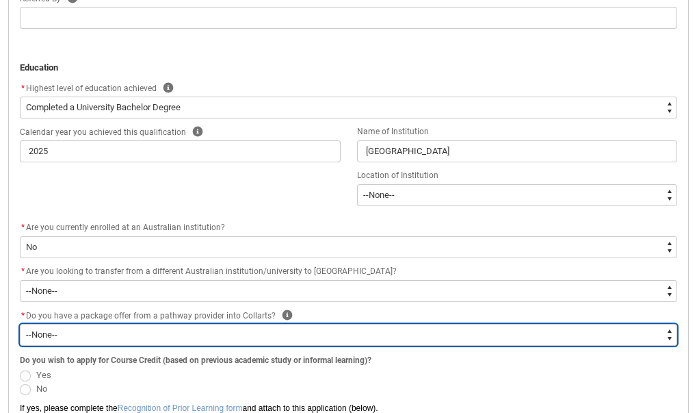
click at [108, 329] on select "--None-- Yes No" at bounding box center [349, 335] width 658 height 22
click at [20, 324] on select "--None-- Yes No" at bounding box center [349, 335] width 658 height 22
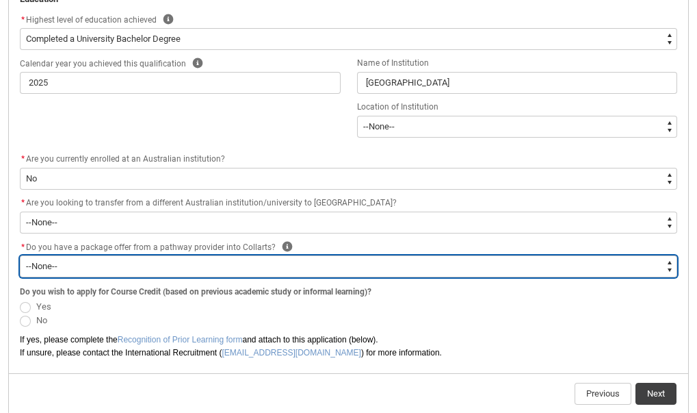
scroll to position [506, 0]
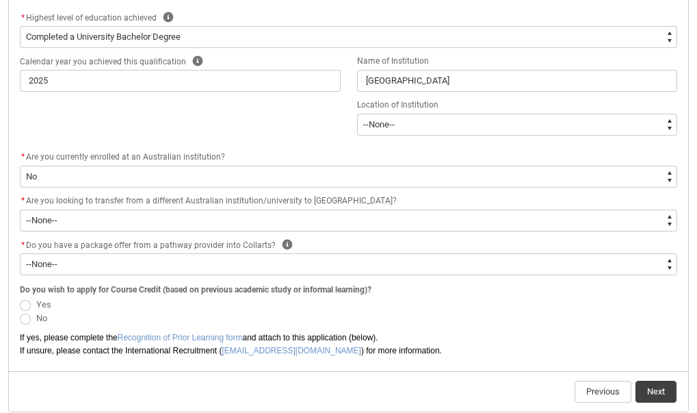
click at [24, 300] on span "REDU_Application_Form_for_Applicant flow" at bounding box center [25, 305] width 11 height 11
click at [20, 297] on input "Yes" at bounding box center [19, 296] width 1 height 1
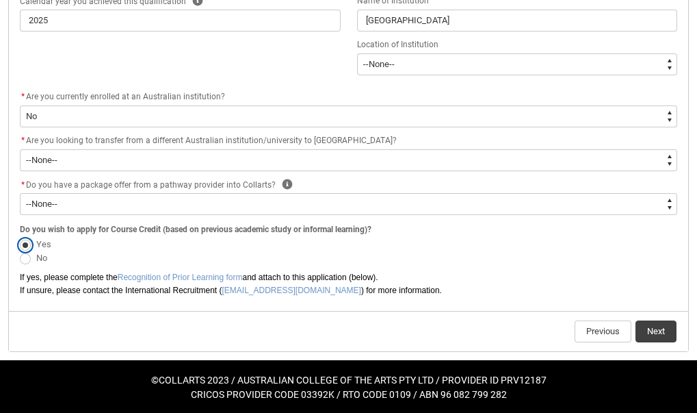
scroll to position [567, 0]
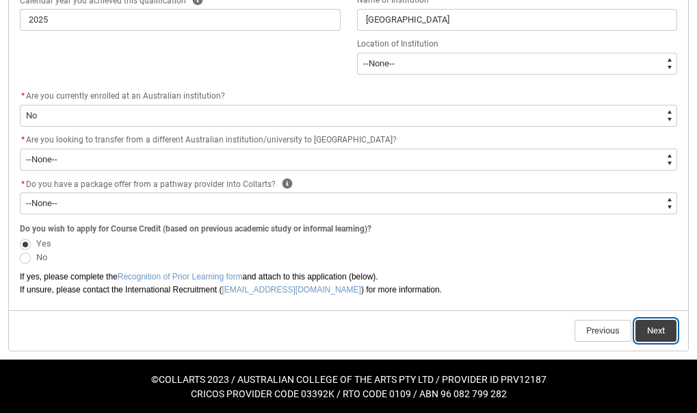
click at [671, 323] on button "Next" at bounding box center [656, 331] width 41 height 22
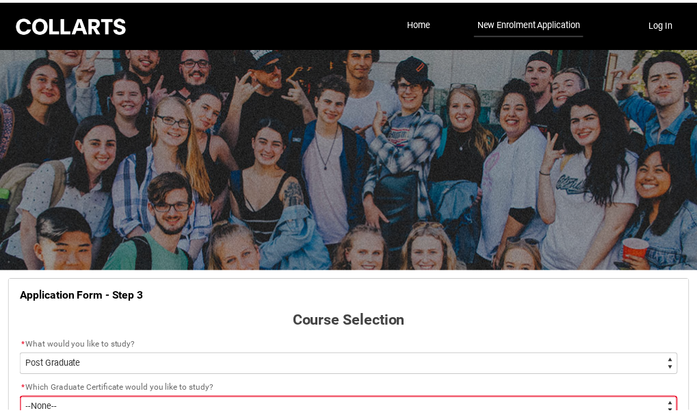
scroll to position [143, 0]
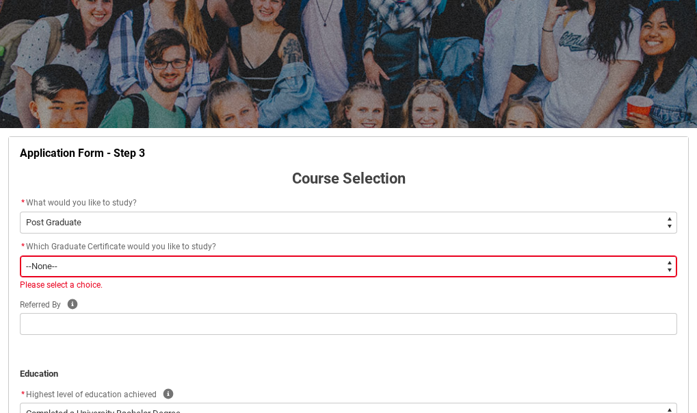
click at [56, 269] on select "--None-- Graduate Certificate of Higher Education (Creative Arts)" at bounding box center [349, 266] width 658 height 22
click at [20, 255] on select "--None-- Graduate Certificate of Higher Education (Creative Arts)" at bounding box center [349, 266] width 658 height 22
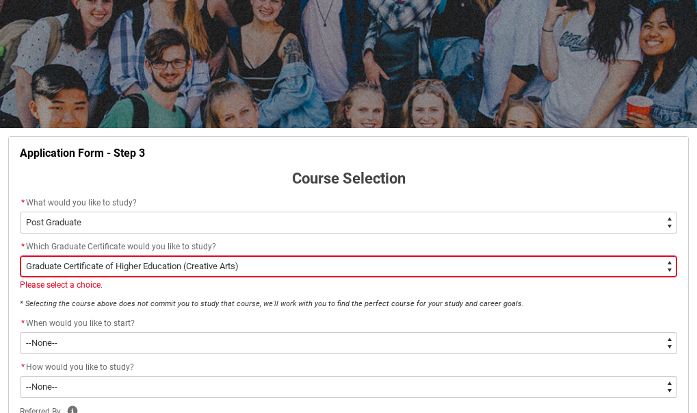
click at [268, 260] on select "--None-- Graduate Certificate of Higher Education (Creative Arts)" at bounding box center [349, 266] width 658 height 22
click at [20, 255] on select "--None-- Graduate Certificate of Higher Education (Creative Arts)" at bounding box center [349, 266] width 658 height 22
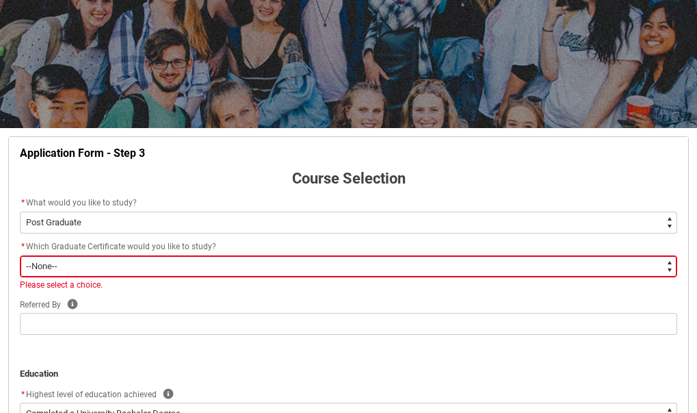
click at [90, 271] on select "--None-- Graduate Certificate of Higher Education (Creative Arts)" at bounding box center [349, 266] width 658 height 22
click at [20, 255] on select "--None-- Graduate Certificate of Higher Education (Creative Arts)" at bounding box center [349, 266] width 658 height 22
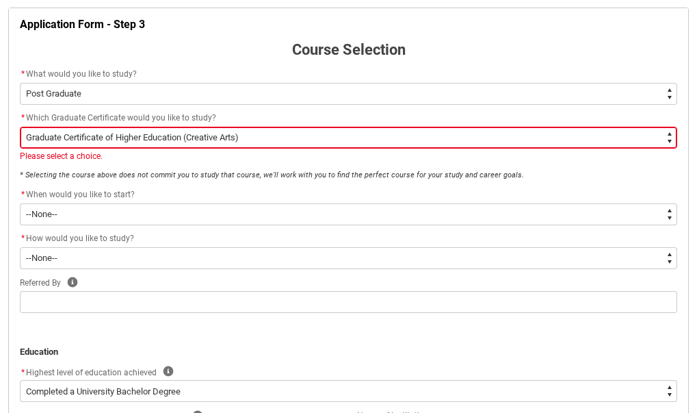
scroll to position [272, 0]
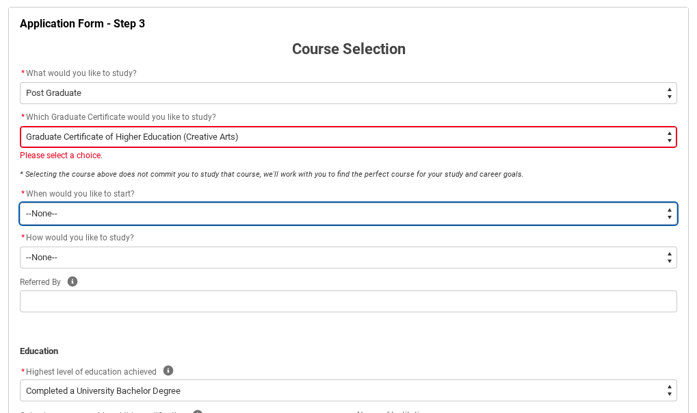
click at [121, 214] on select "--None--" at bounding box center [349, 214] width 658 height 22
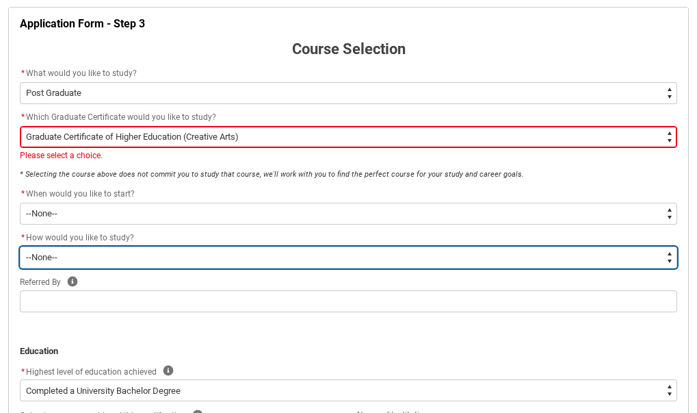
click at [87, 262] on select "--None-- Online" at bounding box center [349, 257] width 658 height 22
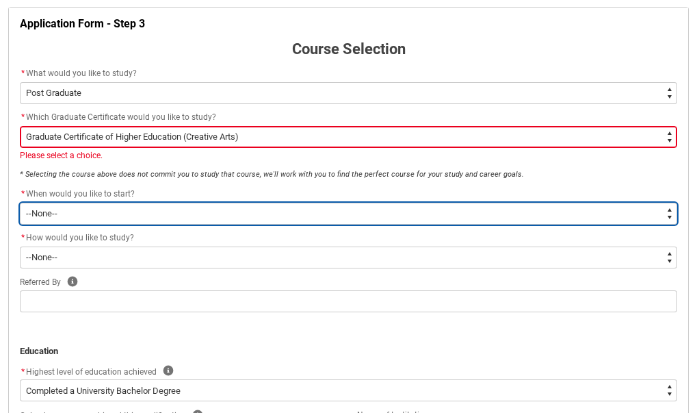
click at [68, 215] on select "--None--" at bounding box center [349, 214] width 658 height 22
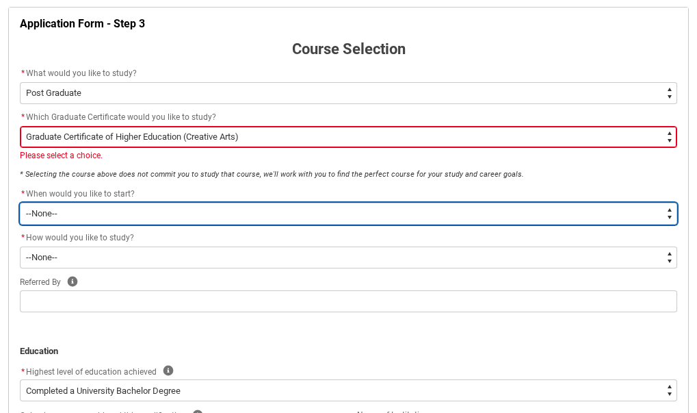
click at [20, 203] on select "--None--" at bounding box center [349, 214] width 658 height 22
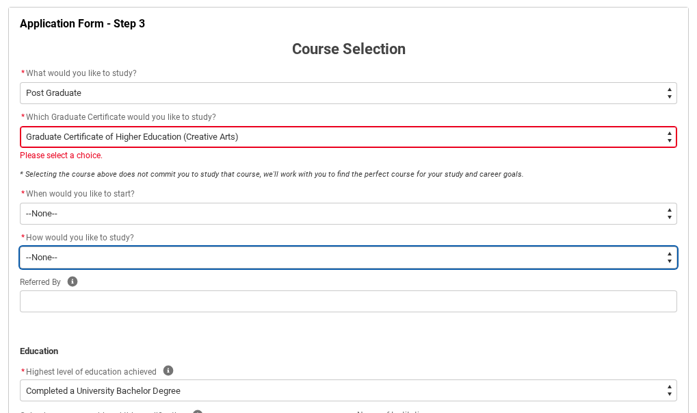
click at [72, 255] on select "--None-- Online" at bounding box center [349, 257] width 658 height 22
click at [20, 246] on select "--None-- Online" at bounding box center [349, 257] width 658 height 22
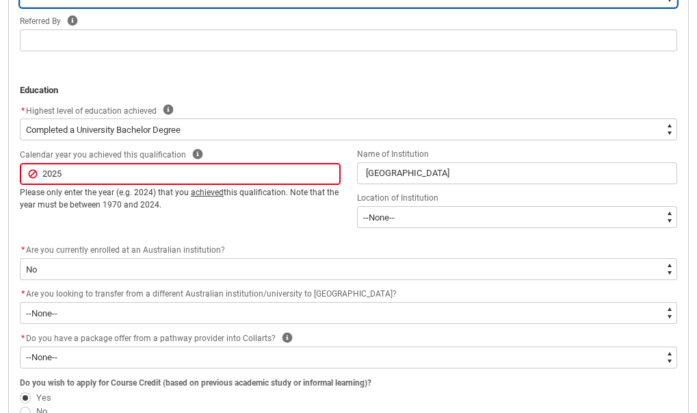
scroll to position [532, 0]
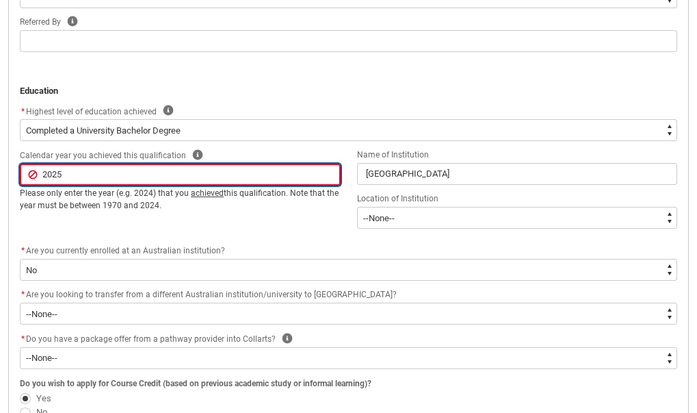
click at [66, 179] on input "2025" at bounding box center [180, 175] width 321 height 22
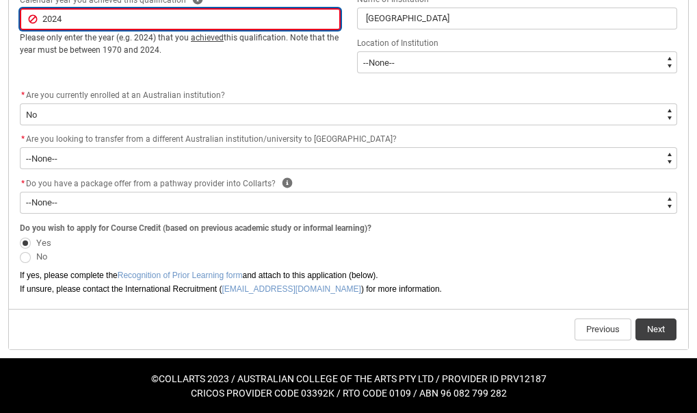
scroll to position [688, 0]
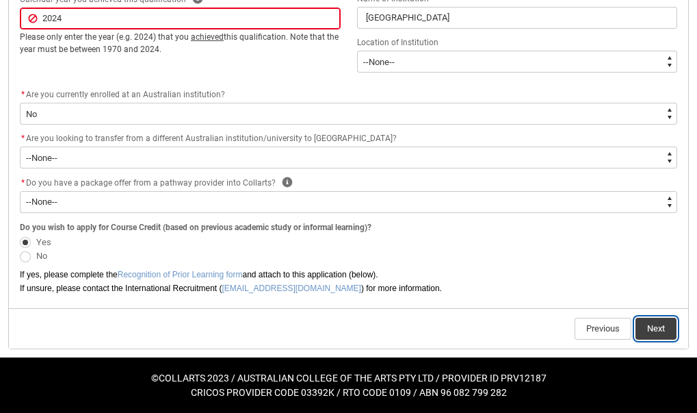
click at [672, 326] on button "Next" at bounding box center [656, 329] width 41 height 22
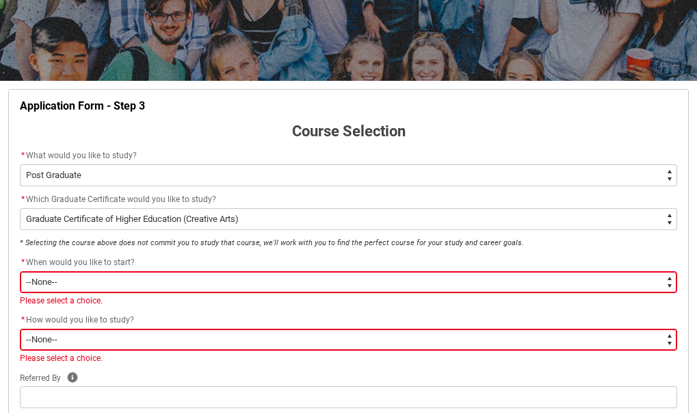
scroll to position [192, 0]
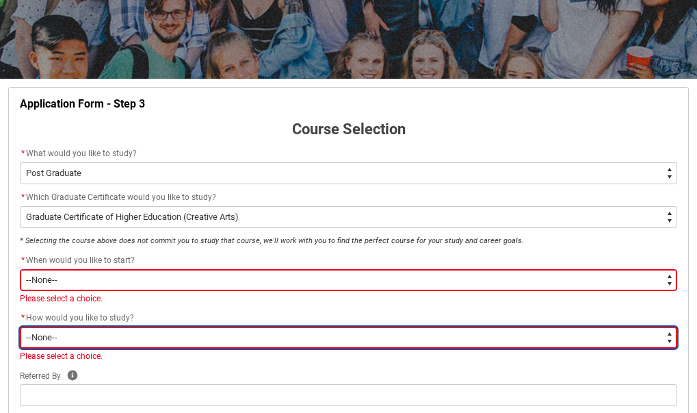
click at [212, 340] on select "--None-- Online" at bounding box center [349, 337] width 658 height 22
click at [20, 326] on select "--None-- Online" at bounding box center [349, 337] width 658 height 22
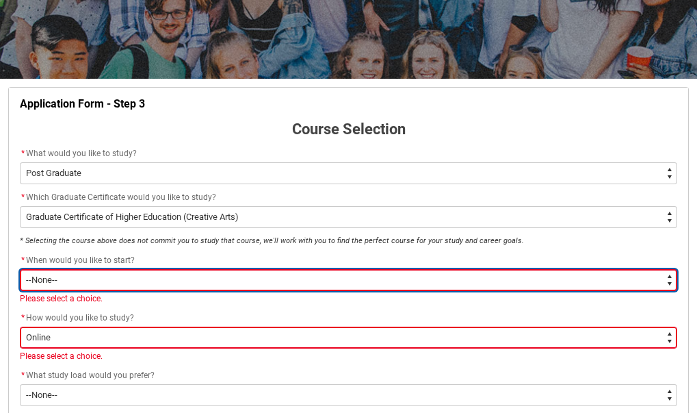
click at [203, 269] on select "--None--" at bounding box center [349, 280] width 658 height 22
click at [183, 283] on select "--None--" at bounding box center [349, 280] width 658 height 22
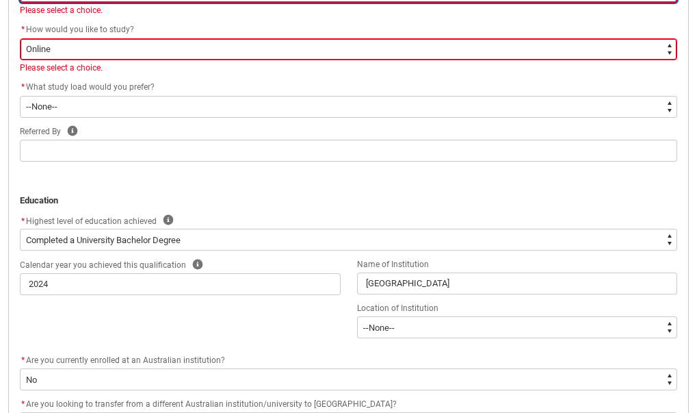
scroll to position [481, 0]
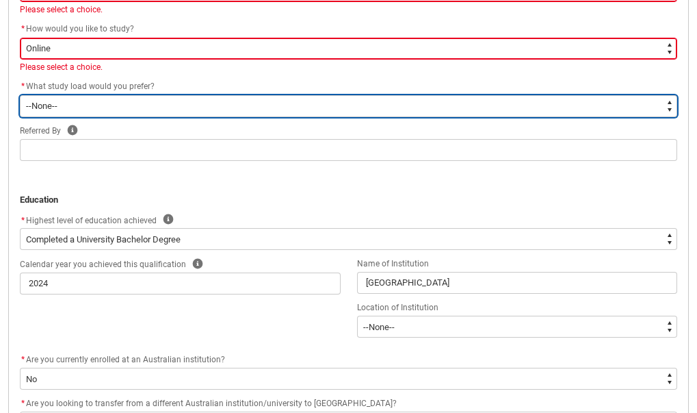
click at [86, 107] on select "--None-- Full-time Part-time" at bounding box center [349, 106] width 658 height 22
click at [20, 95] on select "--None-- Full-time Part-time" at bounding box center [349, 106] width 658 height 22
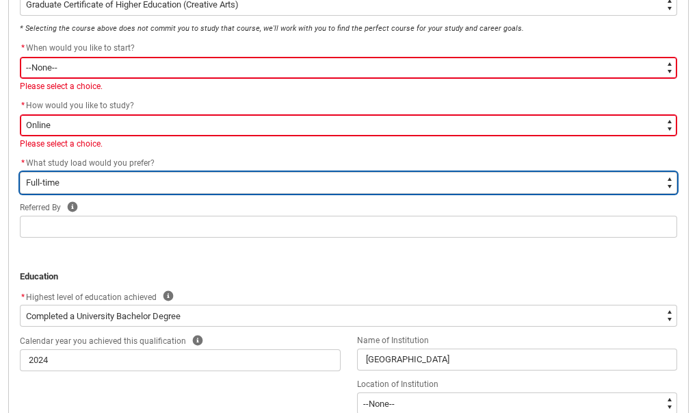
scroll to position [404, 0]
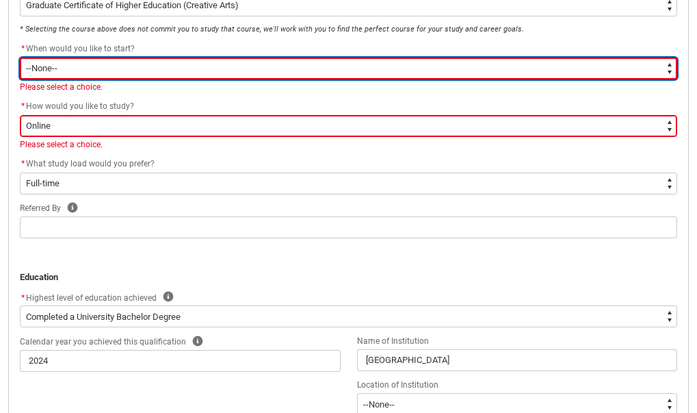
click at [669, 70] on select "--None--" at bounding box center [349, 68] width 658 height 22
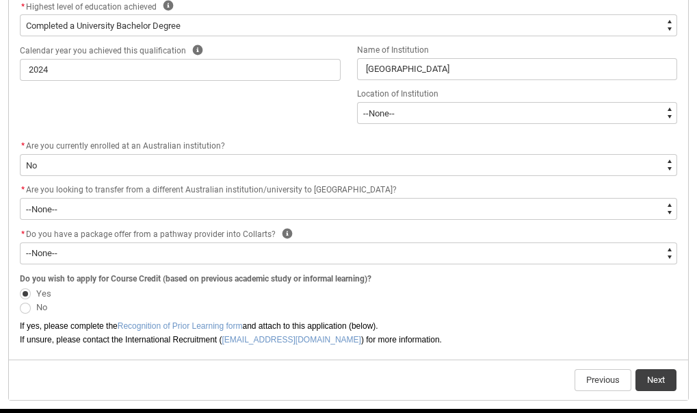
scroll to position [746, 0]
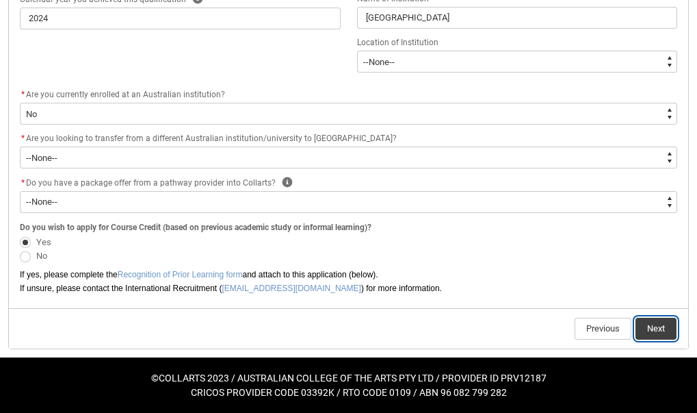
click at [661, 320] on button "Next" at bounding box center [656, 329] width 41 height 22
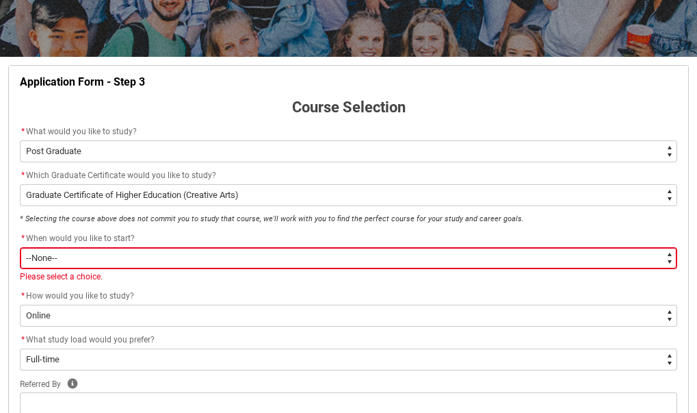
scroll to position [215, 0]
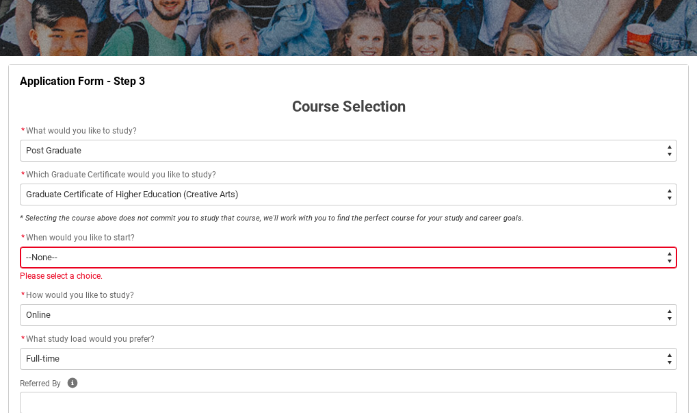
click at [112, 258] on select "--None--" at bounding box center [349, 257] width 658 height 22
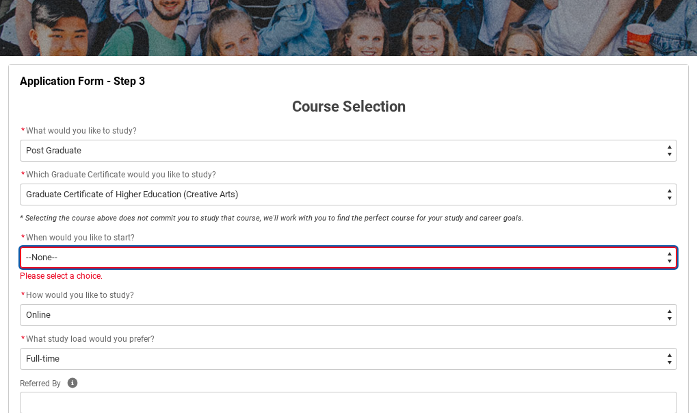
click at [239, 253] on select "--None--" at bounding box center [349, 257] width 658 height 22
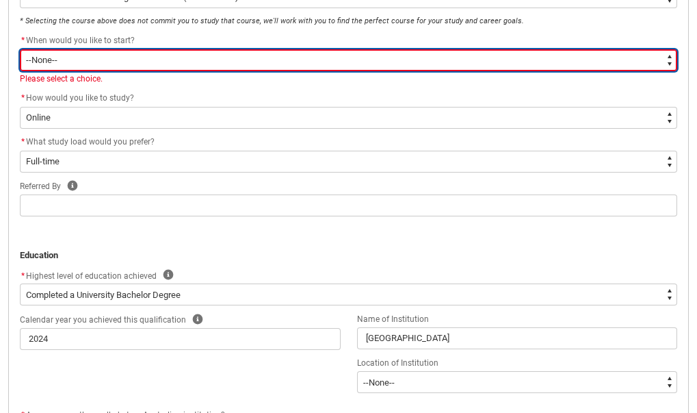
scroll to position [732, 0]
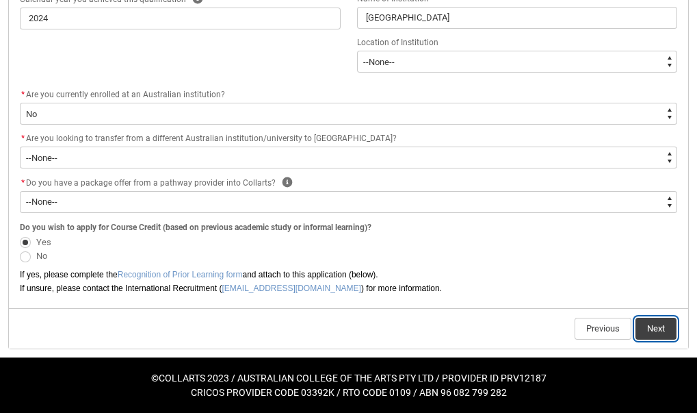
click at [665, 330] on button "Next" at bounding box center [656, 329] width 41 height 22
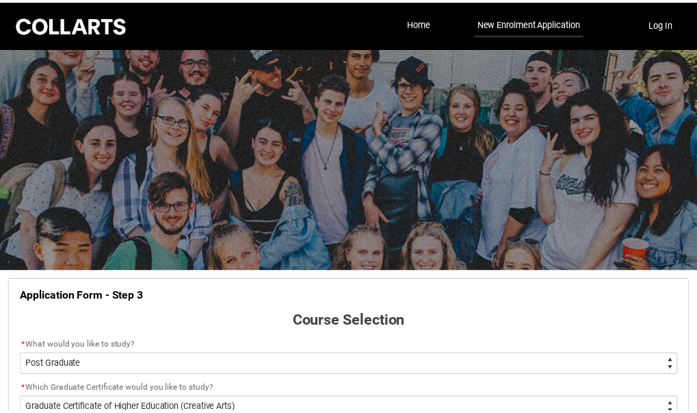
scroll to position [143, 0]
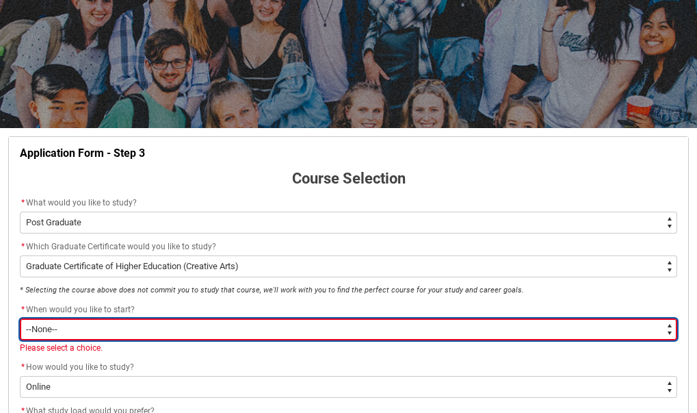
click at [660, 331] on select "--None--" at bounding box center [349, 329] width 658 height 22
click at [20, 318] on select "--None--" at bounding box center [349, 329] width 658 height 22
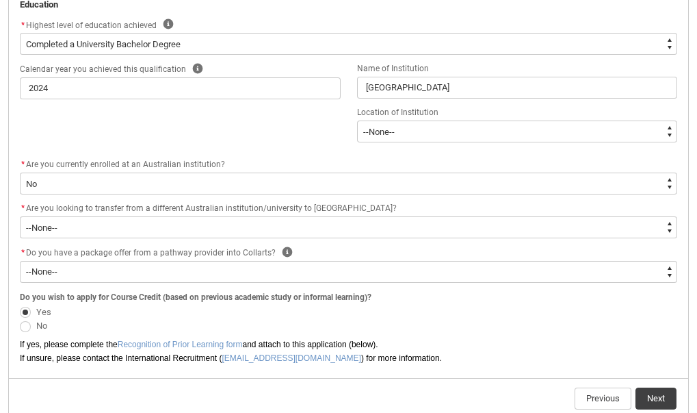
scroll to position [732, 0]
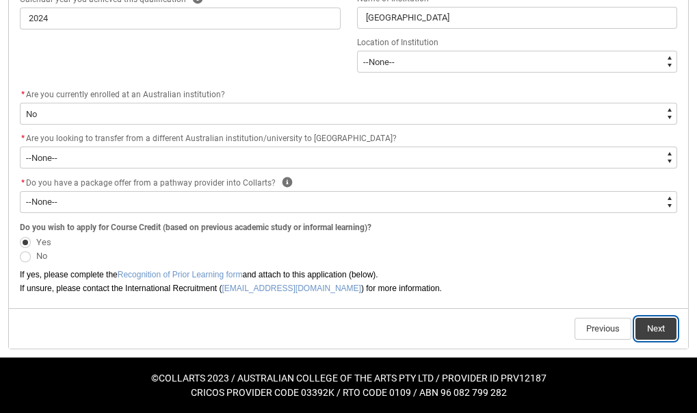
click at [664, 330] on button "Next" at bounding box center [656, 329] width 41 height 22
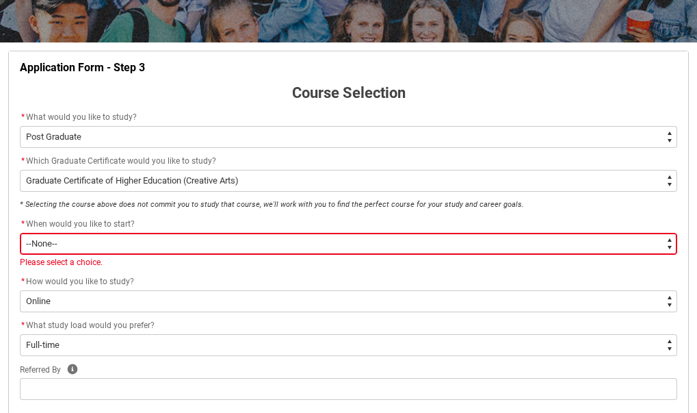
scroll to position [229, 0]
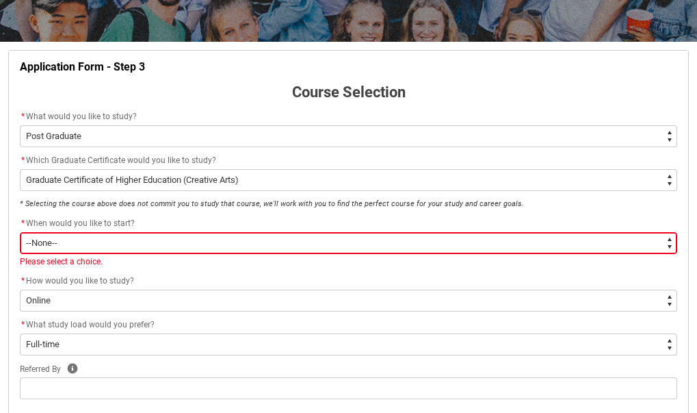
click at [671, 244] on select "--None--" at bounding box center [349, 243] width 658 height 22
click at [20, 232] on select "--None--" at bounding box center [349, 243] width 658 height 22
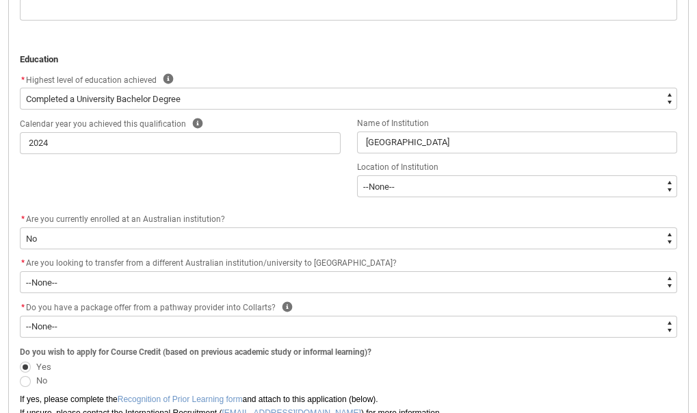
scroll to position [732, 0]
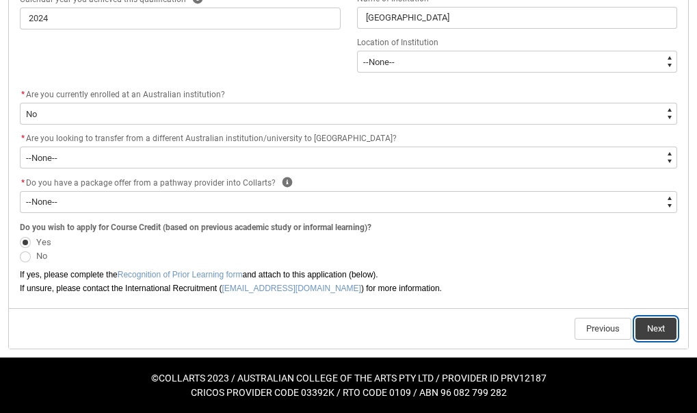
click at [645, 331] on button "Next" at bounding box center [656, 329] width 41 height 22
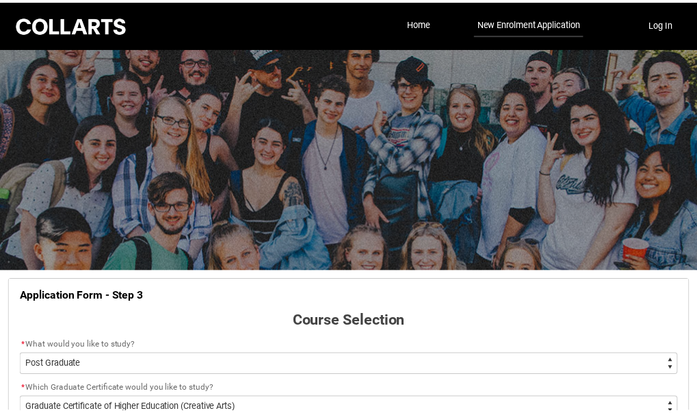
scroll to position [143, 0]
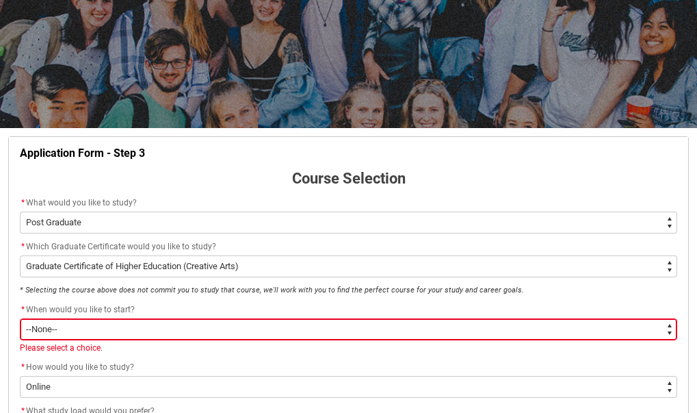
click at [669, 320] on select "--None--" at bounding box center [349, 329] width 658 height 22
